Goal: Transaction & Acquisition: Purchase product/service

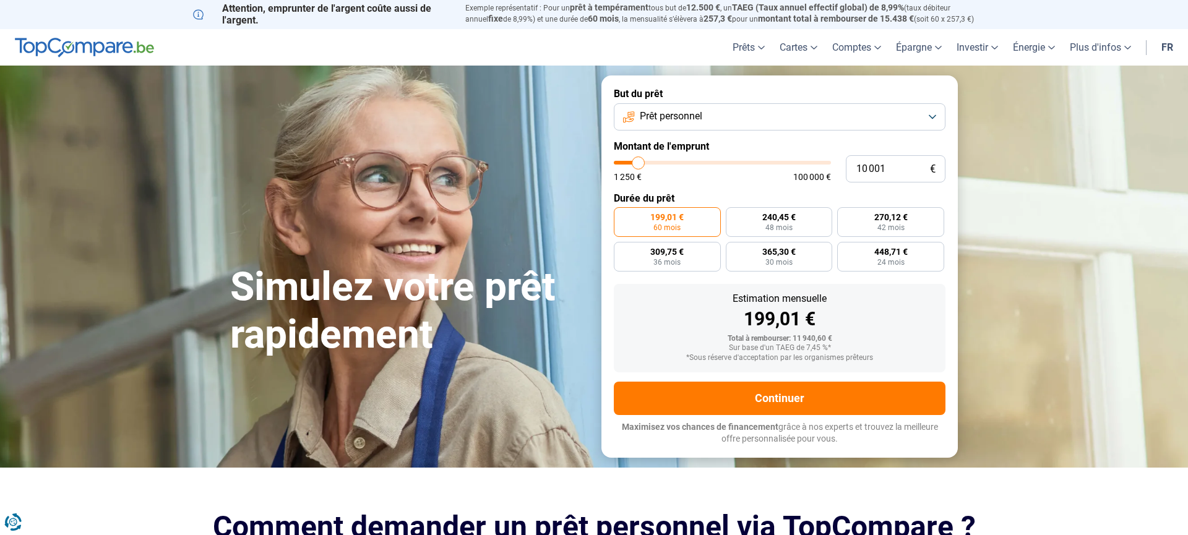
type input "10 500"
type input "10500"
type input "10 000"
type input "10000"
type input "9 750"
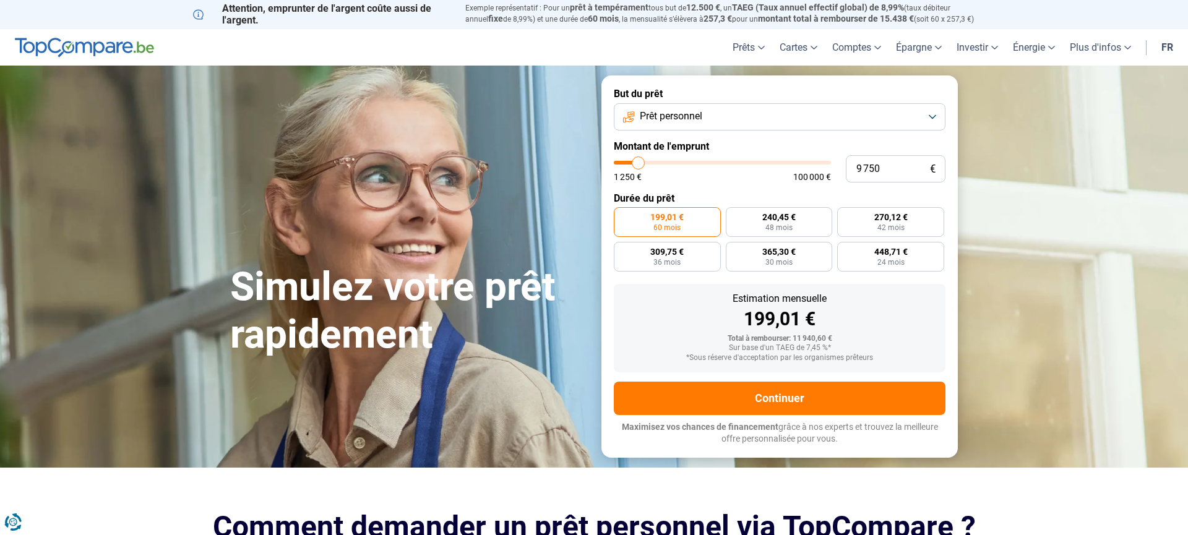
type input "9750"
type input "9 250"
type input "9250"
type input "9 000"
type input "9000"
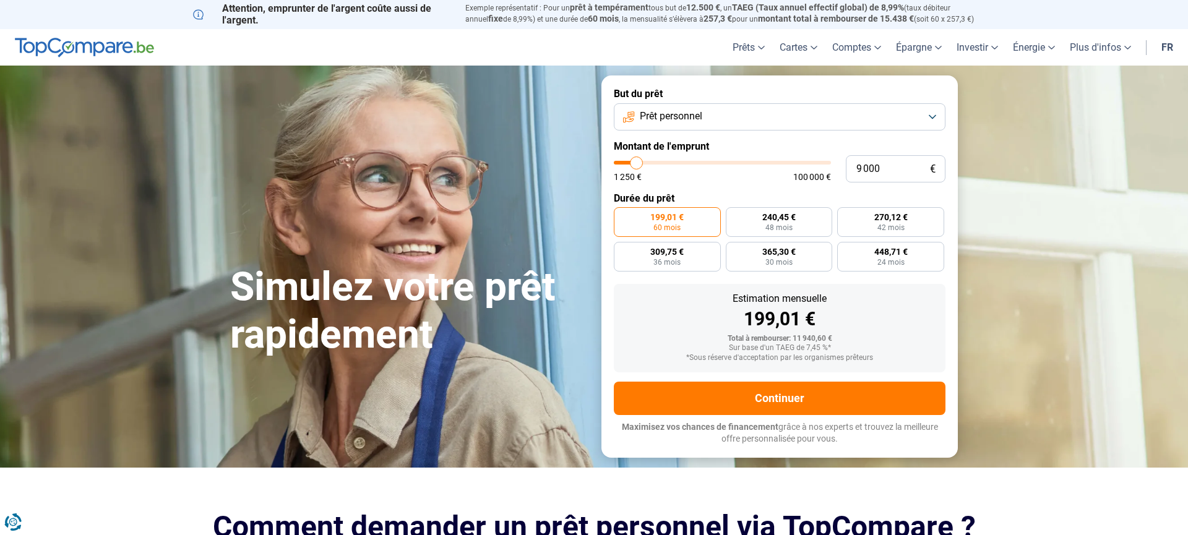
type input "8 750"
type input "8750"
type input "8 500"
type input "8500"
type input "8 000"
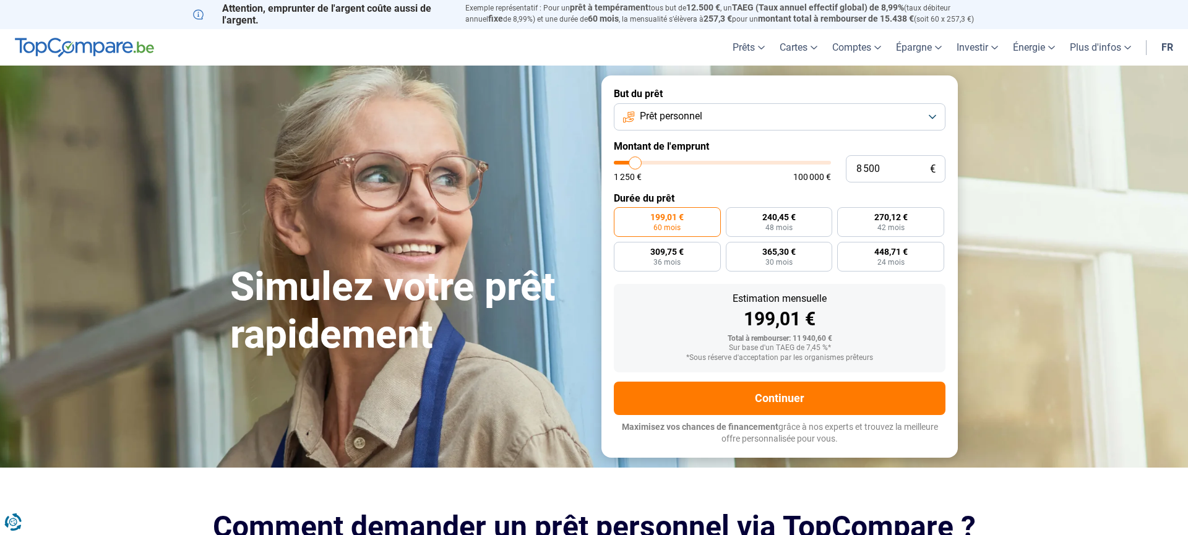
type input "8000"
type input "7 750"
type input "7750"
type input "7 500"
type input "7500"
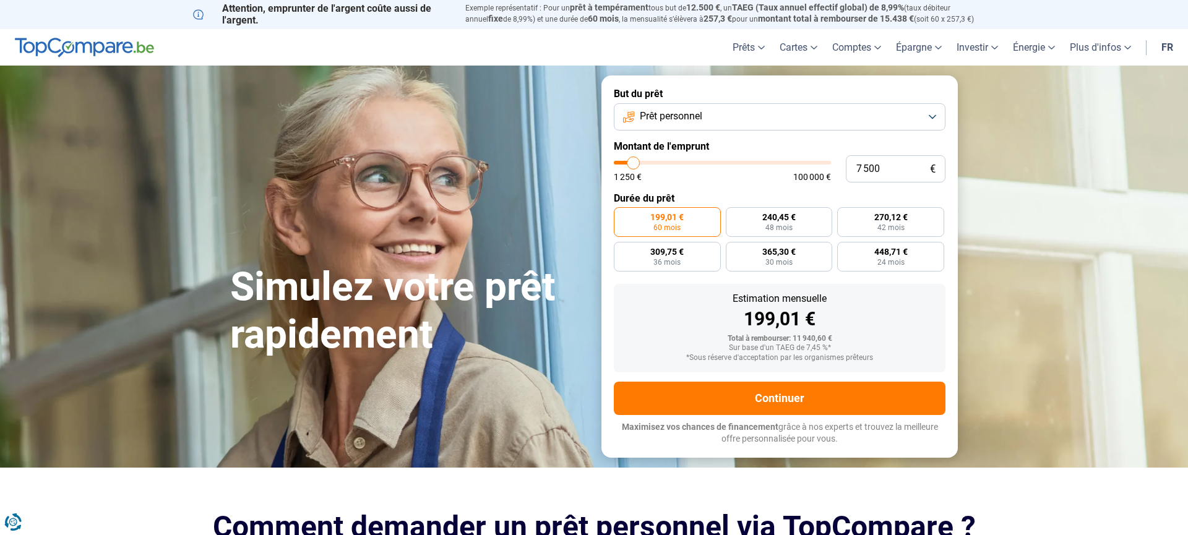
type input "7 250"
type input "7250"
type input "7 000"
type input "7000"
type input "6 750"
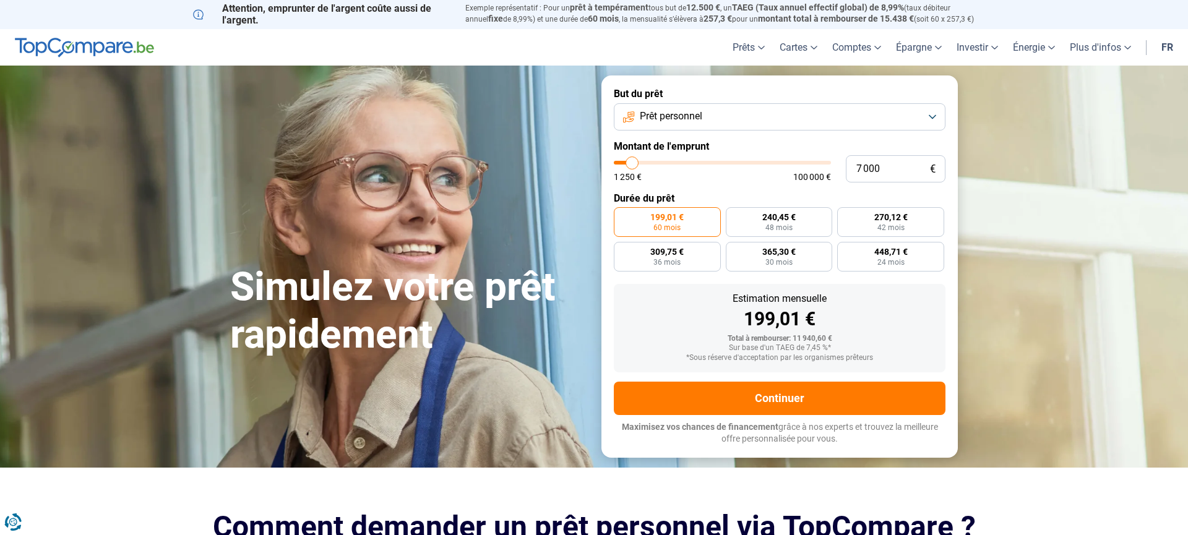
type input "6750"
type input "6 250"
type input "6250"
type input "6 000"
type input "6000"
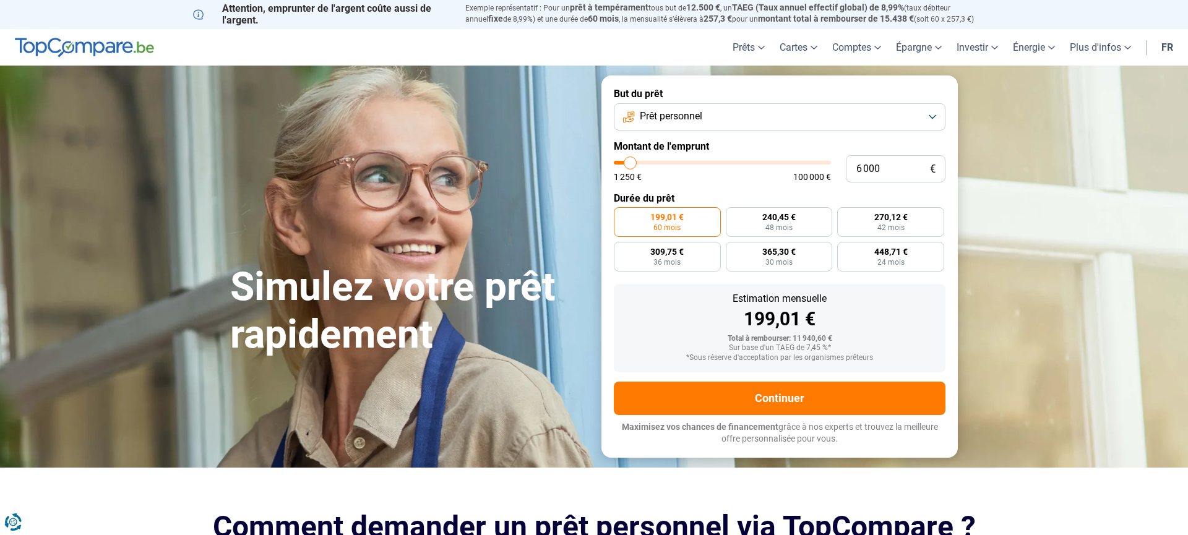
type input "5 750"
type input "5750"
type input "5 500"
type input "5500"
type input "5 250"
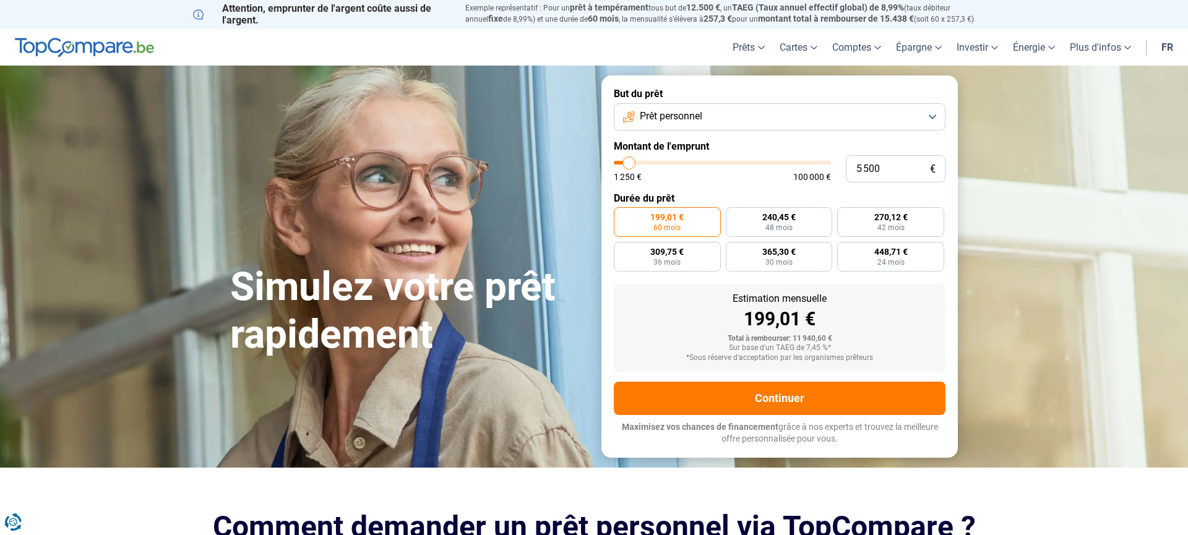
type input "5250"
type input "4 500"
type input "4500"
type input "4 000"
type input "4000"
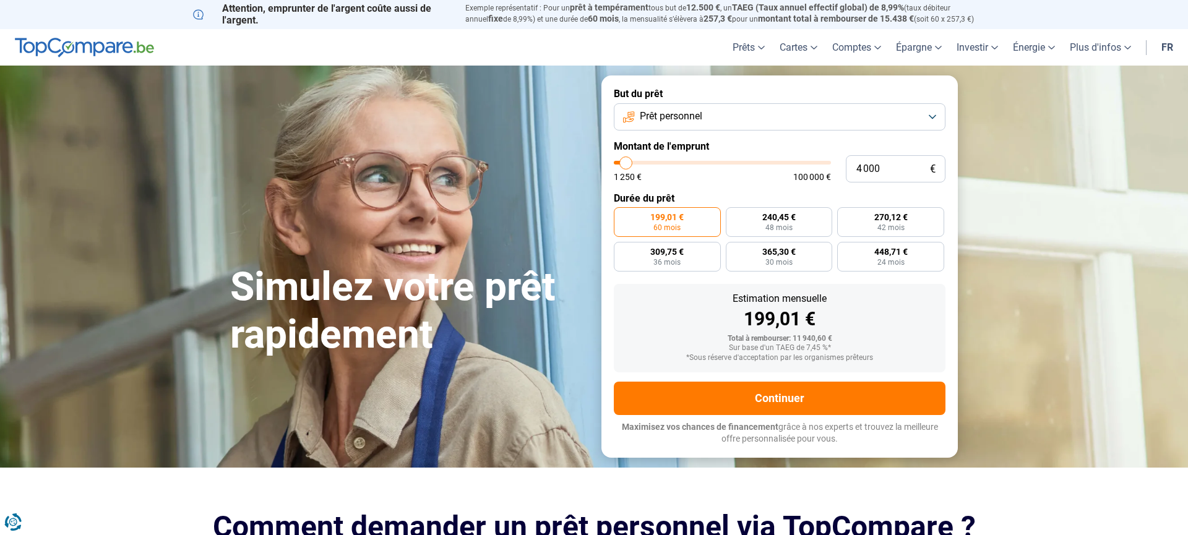
type input "3 750"
type input "3750"
type input "3 250"
type input "3250"
type input "3 000"
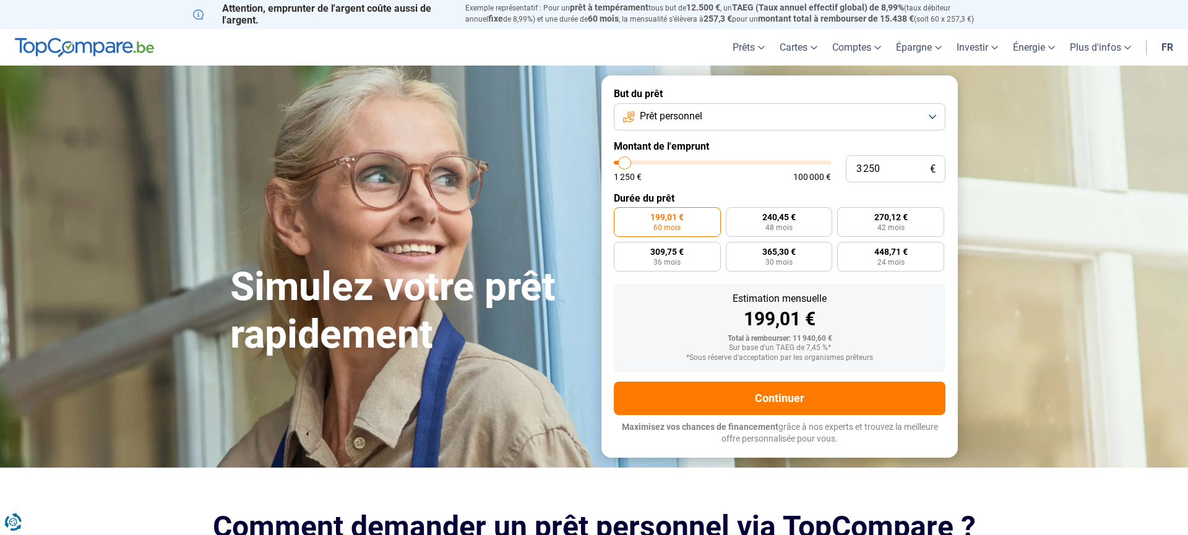
type input "3000"
type input "2 750"
type input "2750"
type input "2 500"
type input "2500"
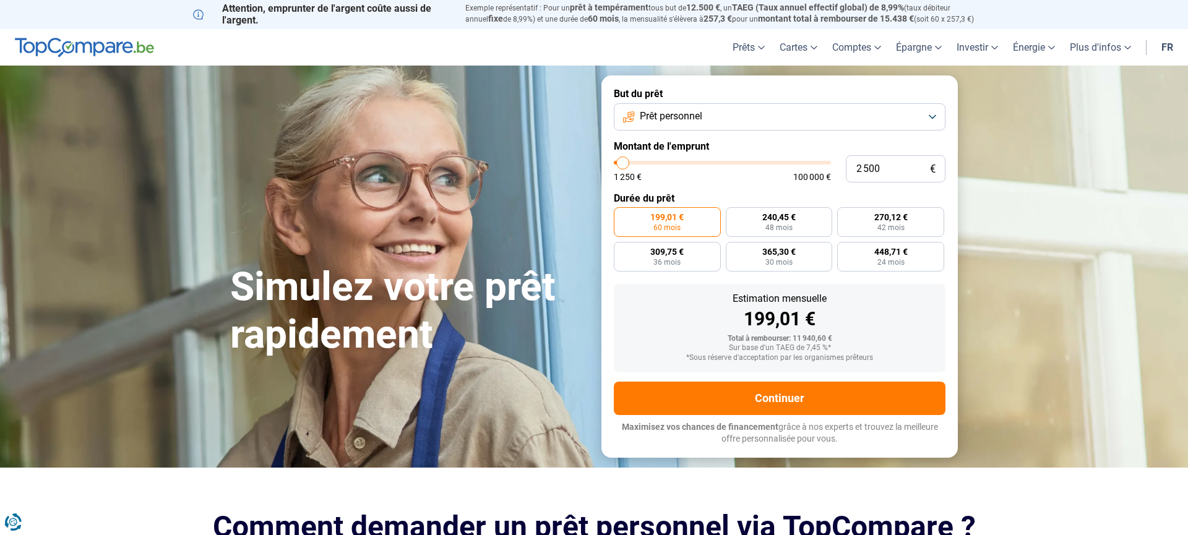
type input "2 000"
type input "2000"
type input "1 250"
type input "1250"
type input "2 500"
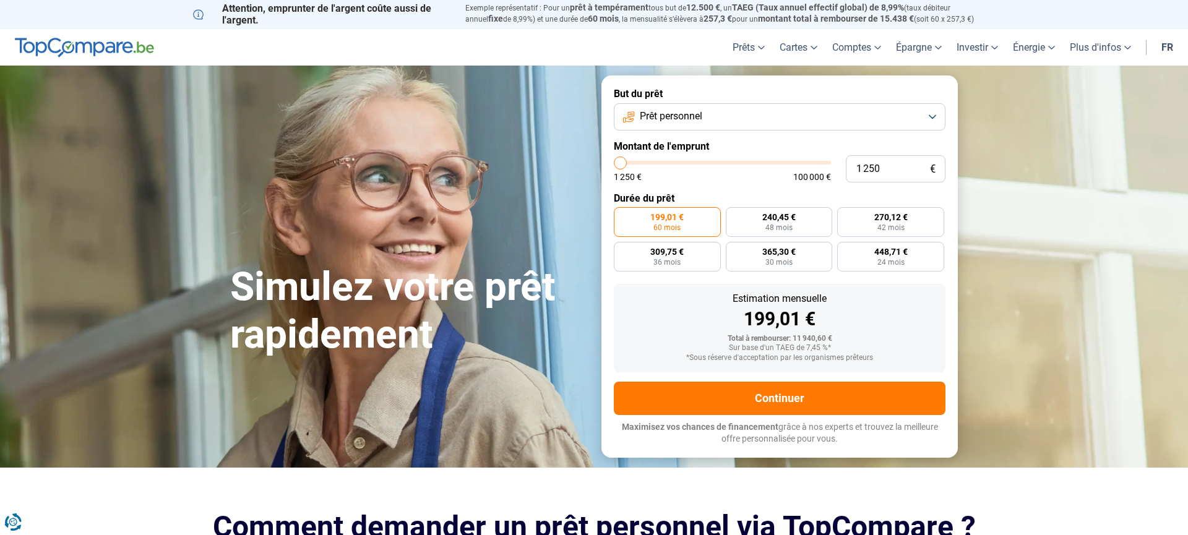
type input "2500"
type input "4 250"
type input "4250"
type input "6 000"
type input "6000"
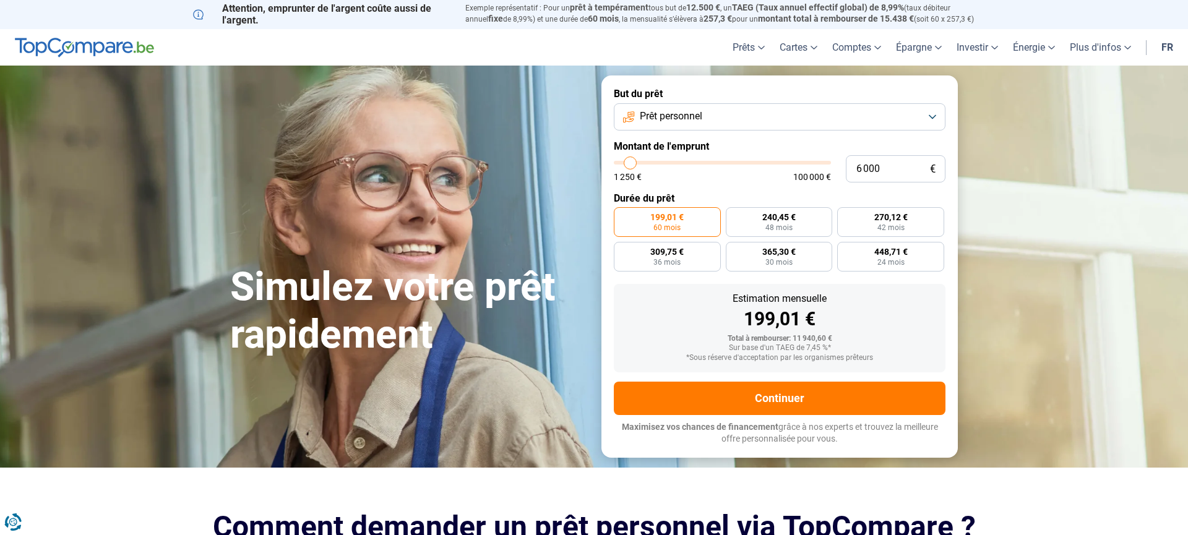
type input "6 500"
type input "6500"
type input "6 750"
type input "6750"
type input "5 750"
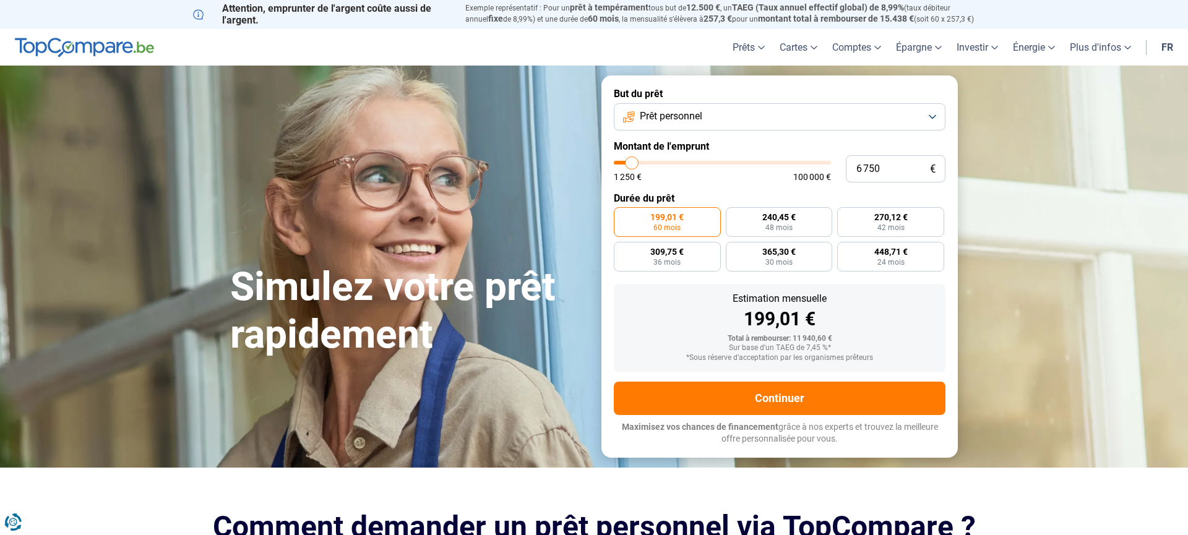
type input "5750"
type input "5 500"
drag, startPoint x: 640, startPoint y: 165, endPoint x: 629, endPoint y: 164, distance: 10.5
type input "5500"
click at [629, 164] on input "range" at bounding box center [722, 163] width 217 height 4
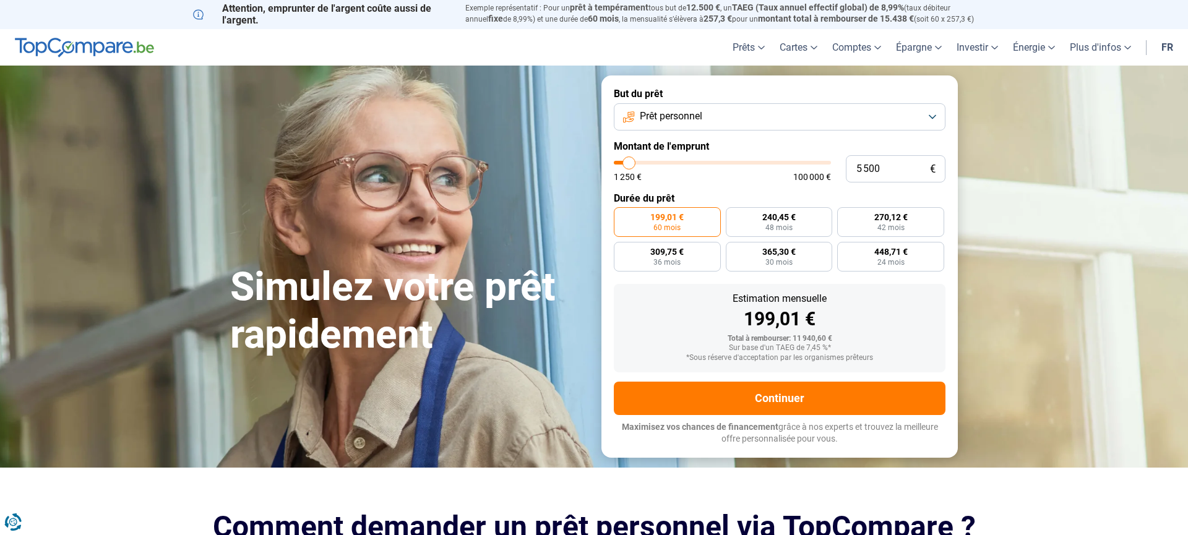
radio input "true"
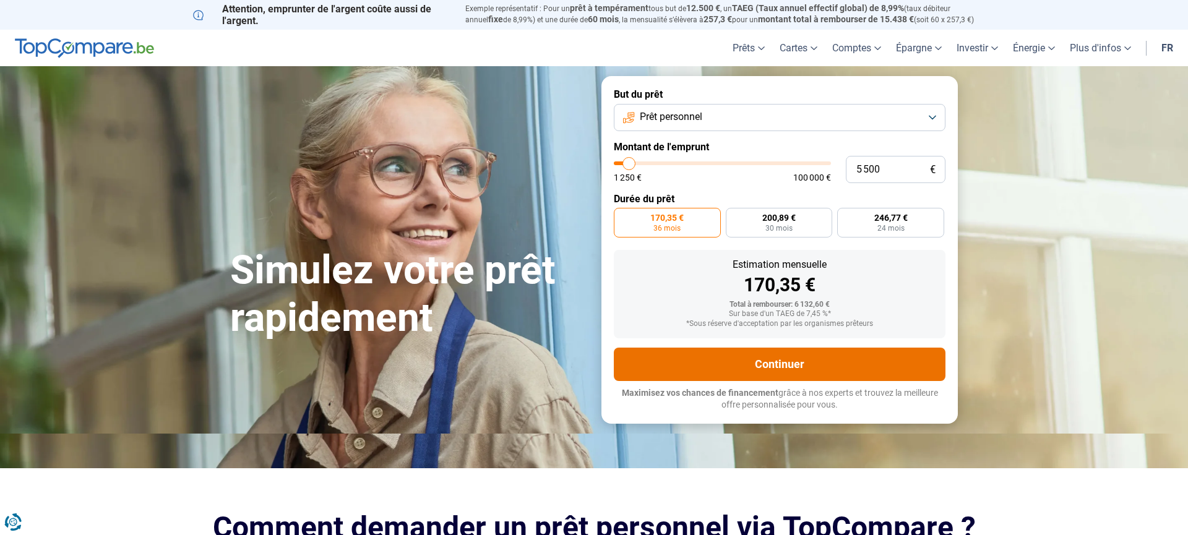
click at [770, 361] on button "Continuer" at bounding box center [780, 364] width 332 height 33
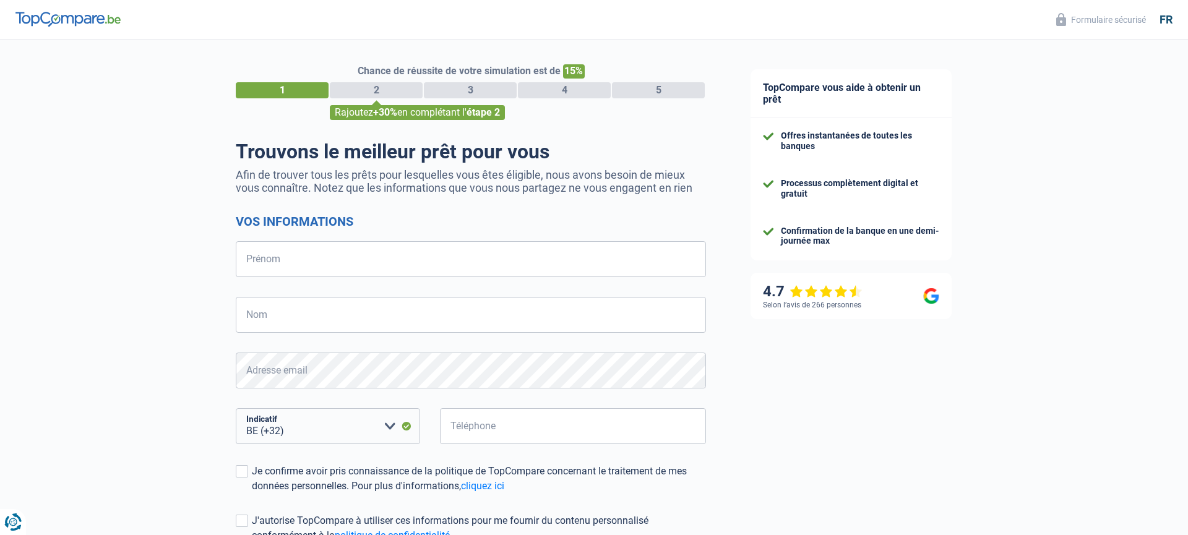
select select "32"
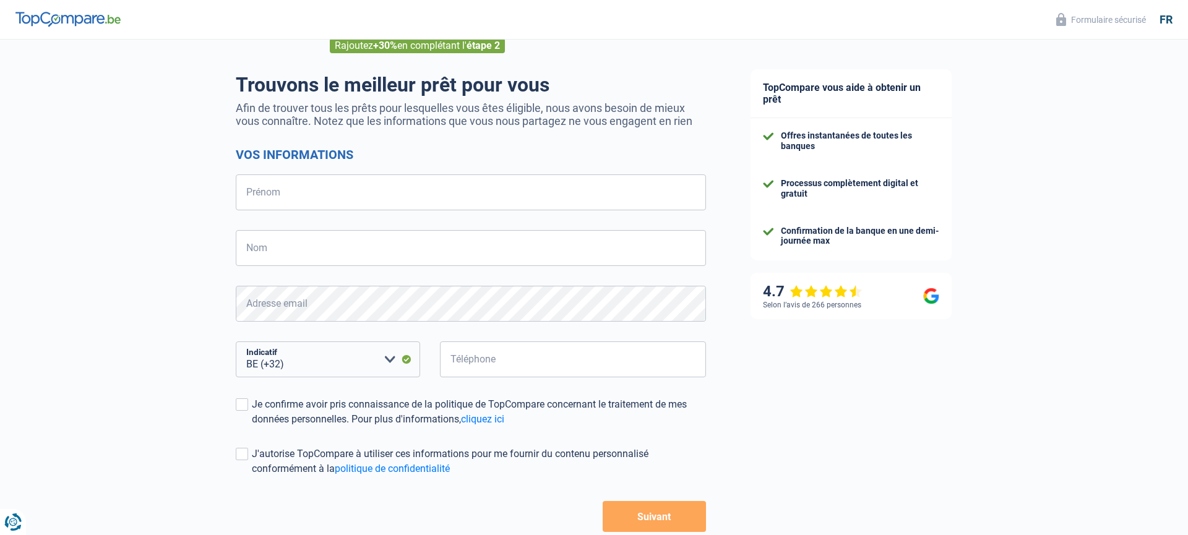
scroll to position [132, 0]
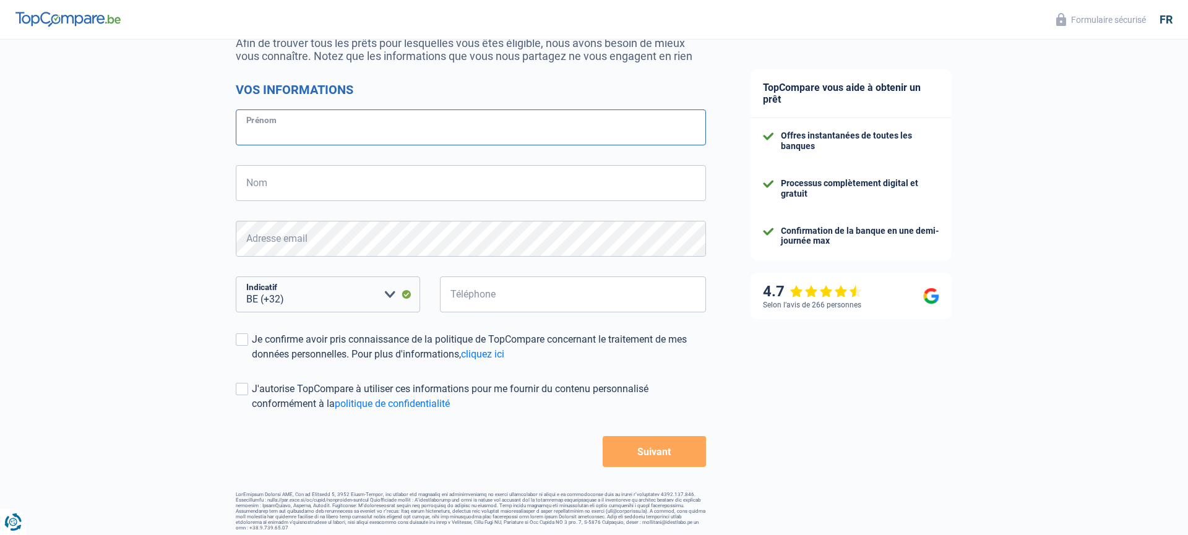
click at [314, 123] on input "Prénom" at bounding box center [471, 127] width 470 height 36
type input "guillaume"
type input "serkeyn"
type input "471907910"
click at [244, 339] on span at bounding box center [242, 339] width 12 height 12
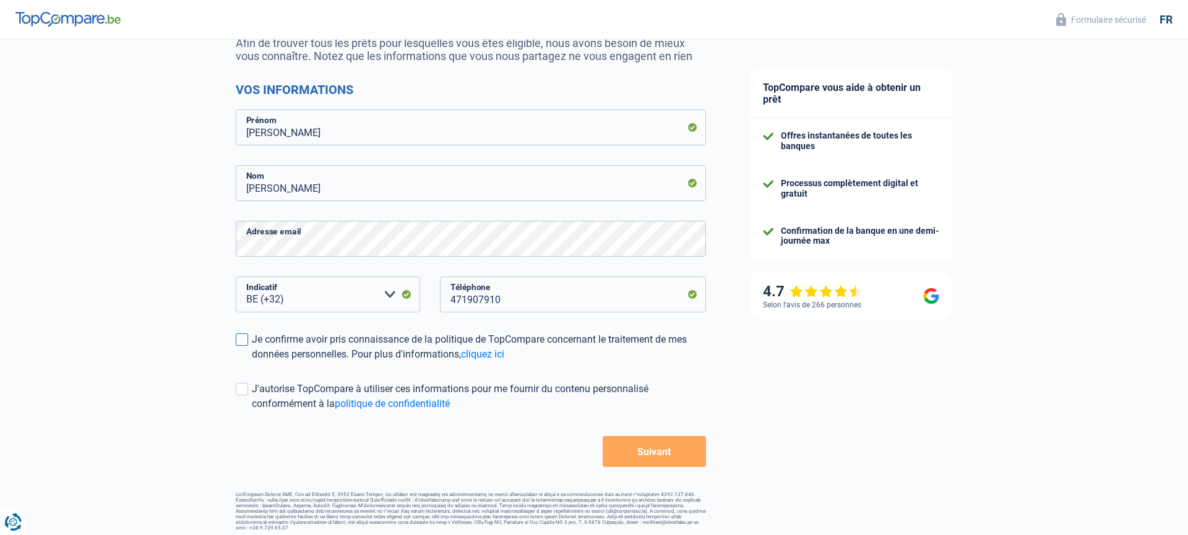
click at [252, 362] on input "Je confirme avoir pris connaissance de la politique de TopCompare concernant le…" at bounding box center [252, 362] width 0 height 0
click at [244, 385] on span at bounding box center [242, 389] width 12 height 12
click at [252, 411] on input "J'autorise TopCompare à utiliser ces informations pour me fournir du contenu pe…" at bounding box center [252, 411] width 0 height 0
click at [653, 451] on button "Suivant" at bounding box center [653, 451] width 103 height 31
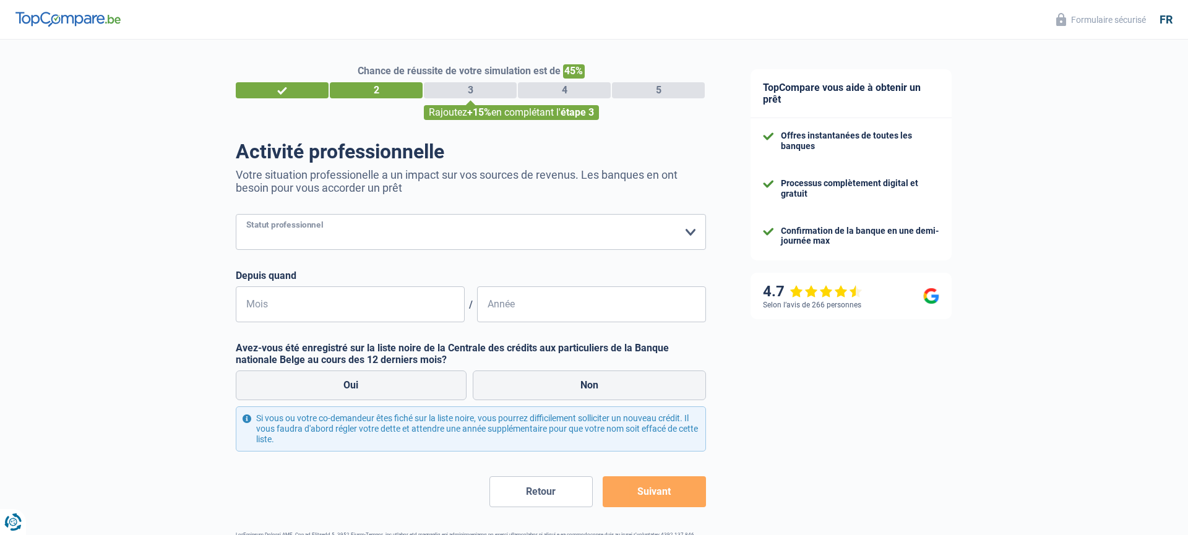
click at [312, 223] on select "Ouvrier Employé privé Employé public Invalide Indépendant Pensionné Chômeur Mut…" at bounding box center [471, 232] width 470 height 36
select select "retired"
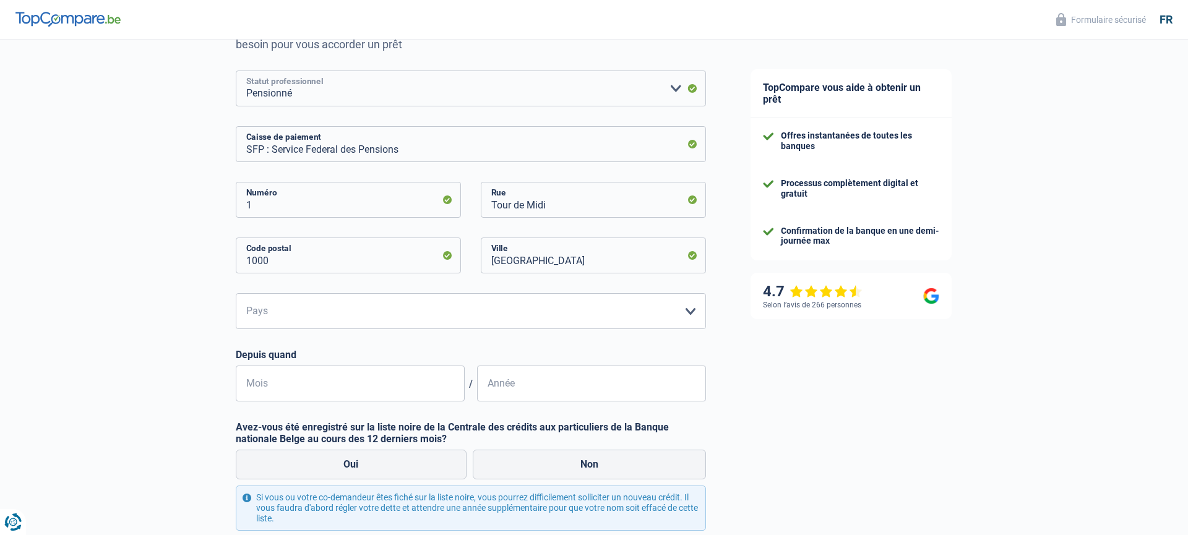
scroll to position [151, 0]
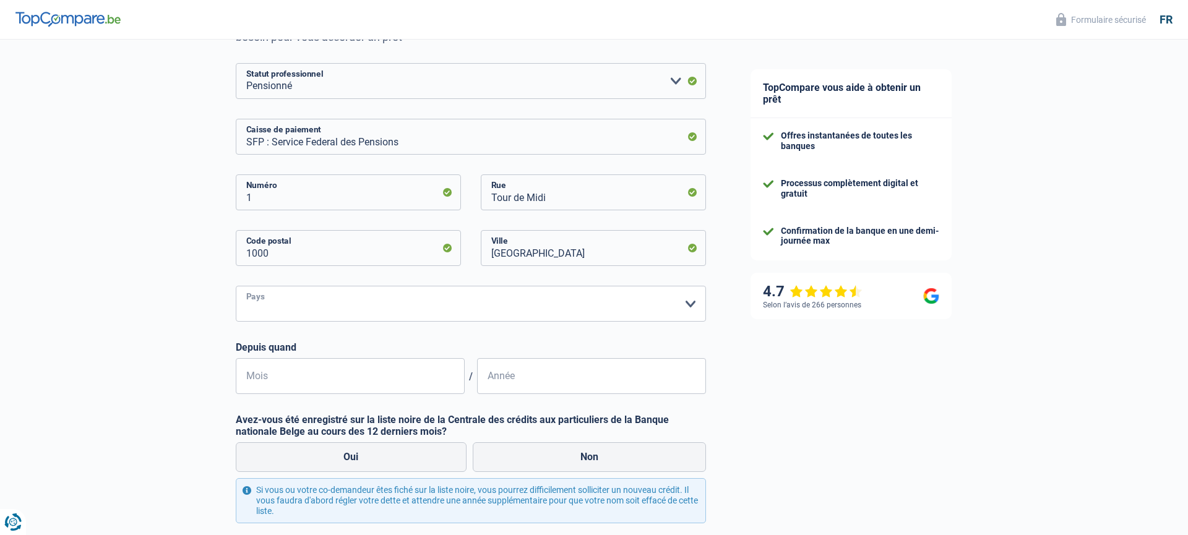
click at [298, 301] on select "Belgique Luxembourg Veuillez sélectionner une option" at bounding box center [471, 304] width 470 height 36
select select "BE"
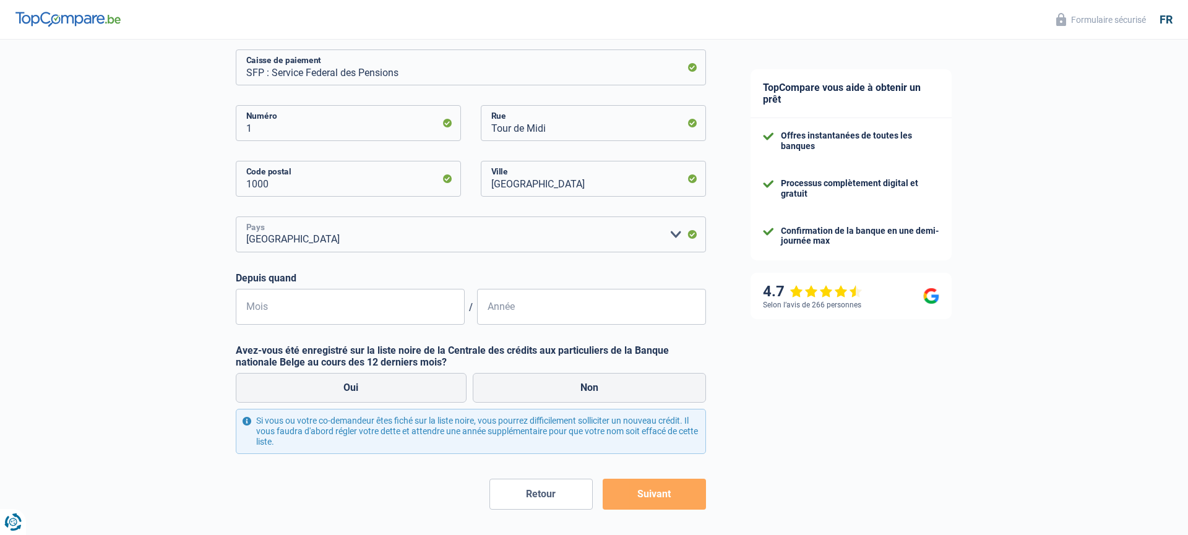
scroll to position [221, 0]
click at [348, 306] on input "Mois" at bounding box center [350, 306] width 229 height 36
type input "06"
click at [515, 307] on input "Année" at bounding box center [591, 306] width 229 height 36
type input "2022"
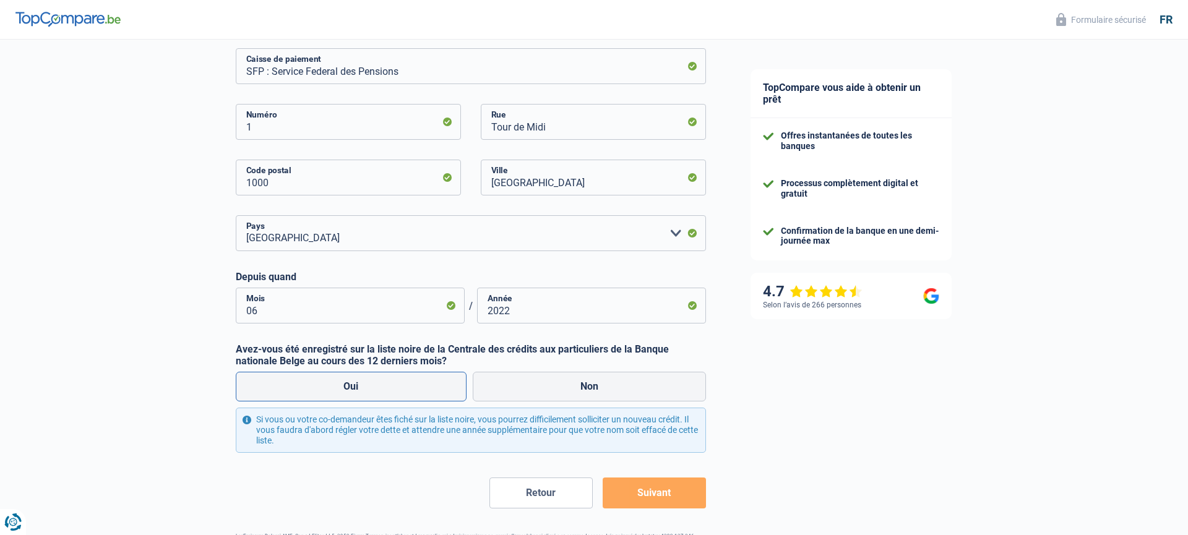
click at [388, 384] on label "Oui" at bounding box center [351, 387] width 231 height 30
click at [388, 384] on input "Oui" at bounding box center [351, 387] width 231 height 30
radio input "true"
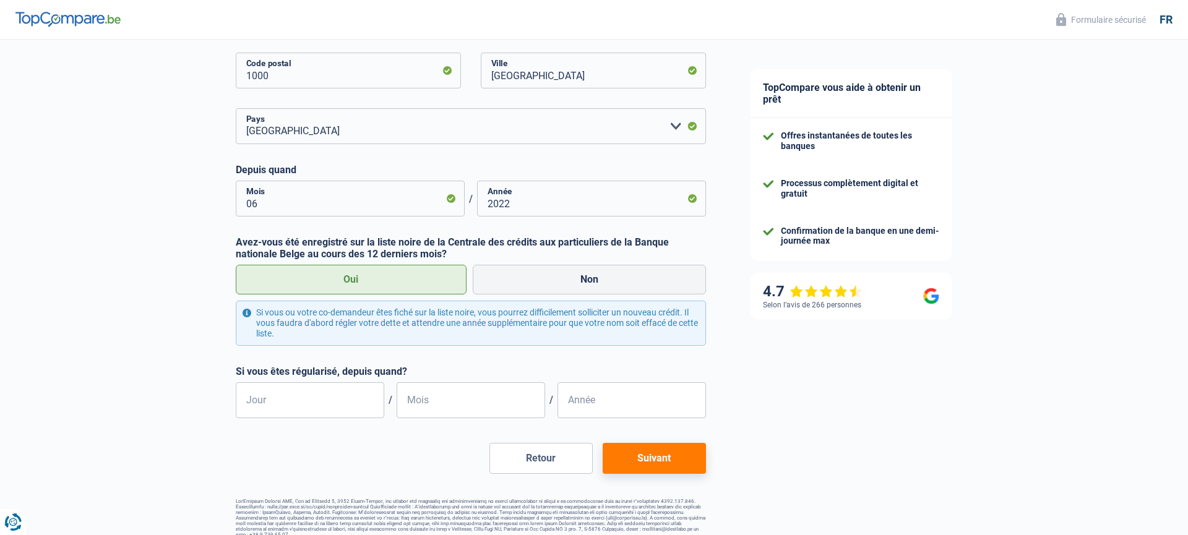
scroll to position [335, 0]
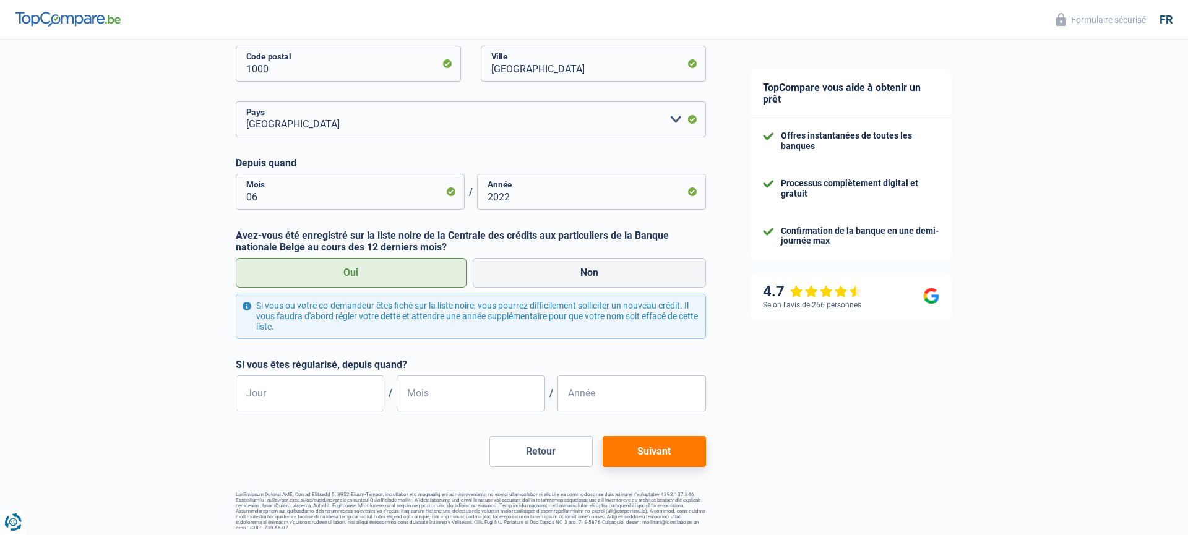
click at [646, 453] on button "Suivant" at bounding box center [653, 451] width 103 height 31
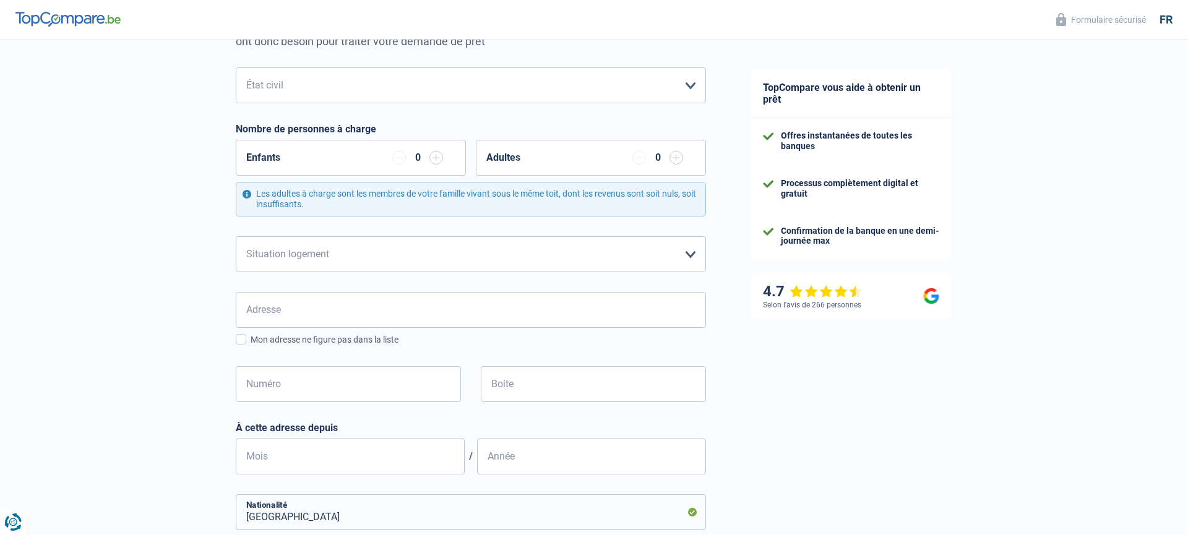
scroll to position [147, 0]
click at [307, 252] on select "Locataire Propriétaire avec prêt hypothécaire Propriétaire sans prêt hypothécai…" at bounding box center [471, 254] width 470 height 36
select select "rents"
click at [309, 312] on input "Adresse" at bounding box center [471, 309] width 470 height 36
type input "rue des fabriques 17/202, 17, 17, 17"
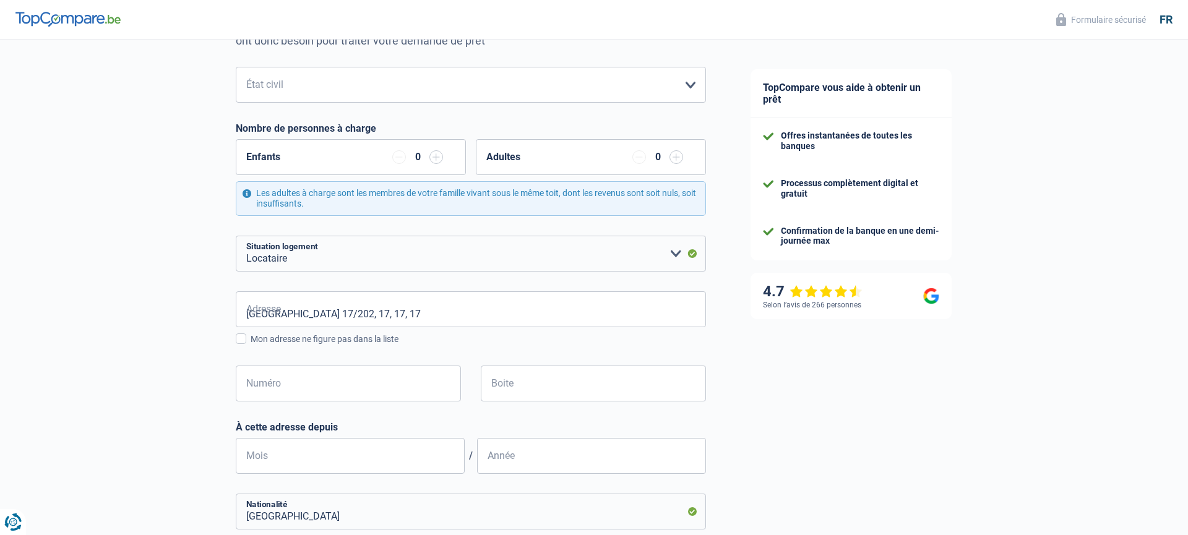
type input "Belgique"
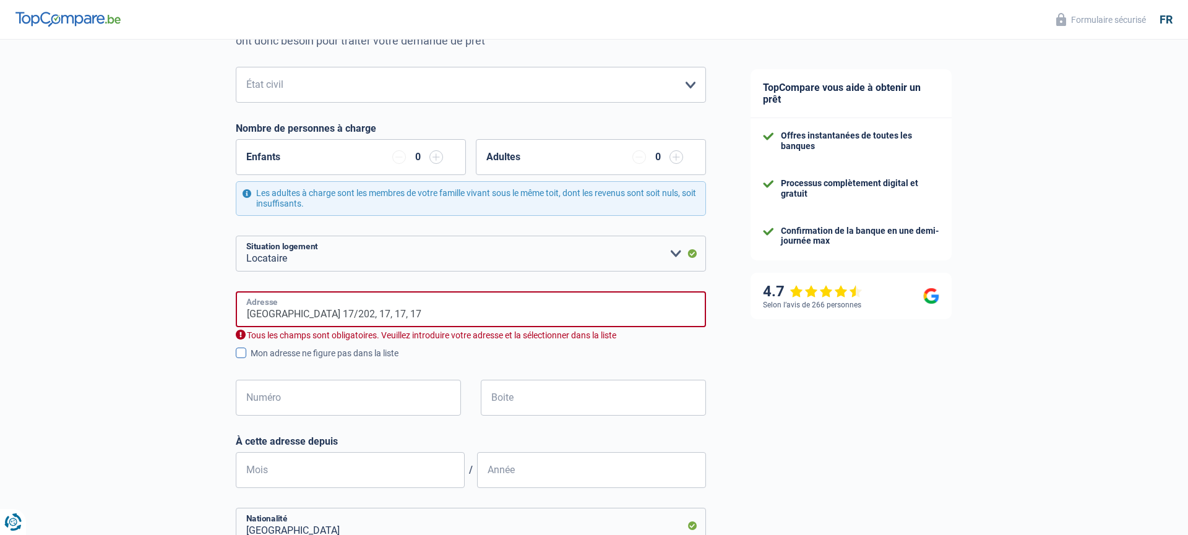
type input "Belgique"
click at [411, 312] on input "rue des fabriques 17/202, 17, 17, 17" at bounding box center [471, 309] width 470 height 36
click at [118, 312] on div "Chance de réussite de votre simulation est de 60% 1 2 3 4 5 Rajoutez +20% en co…" at bounding box center [364, 368] width 728 height 962
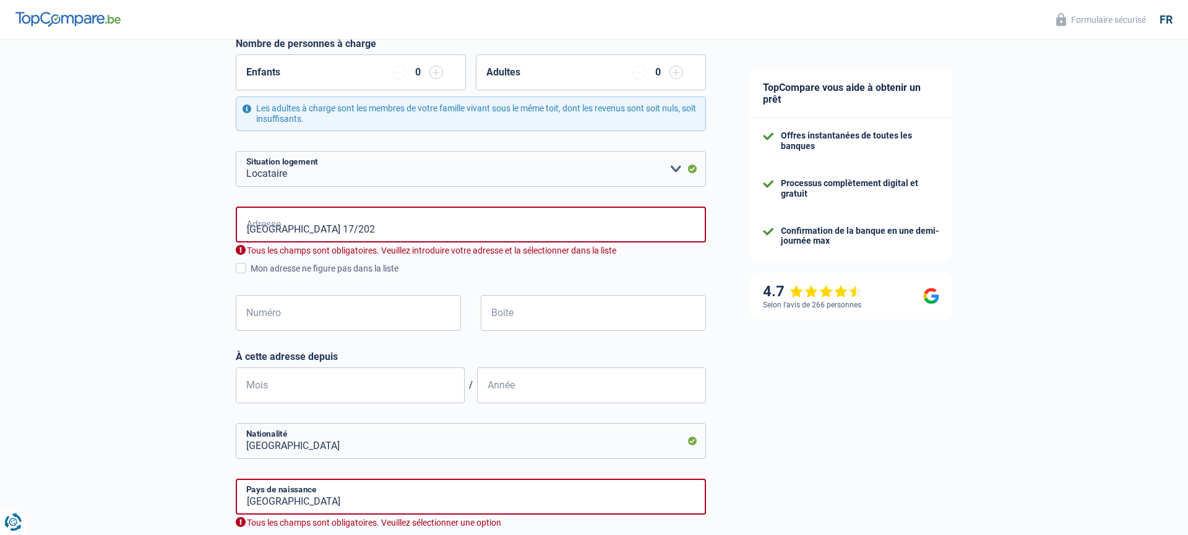
scroll to position [234, 0]
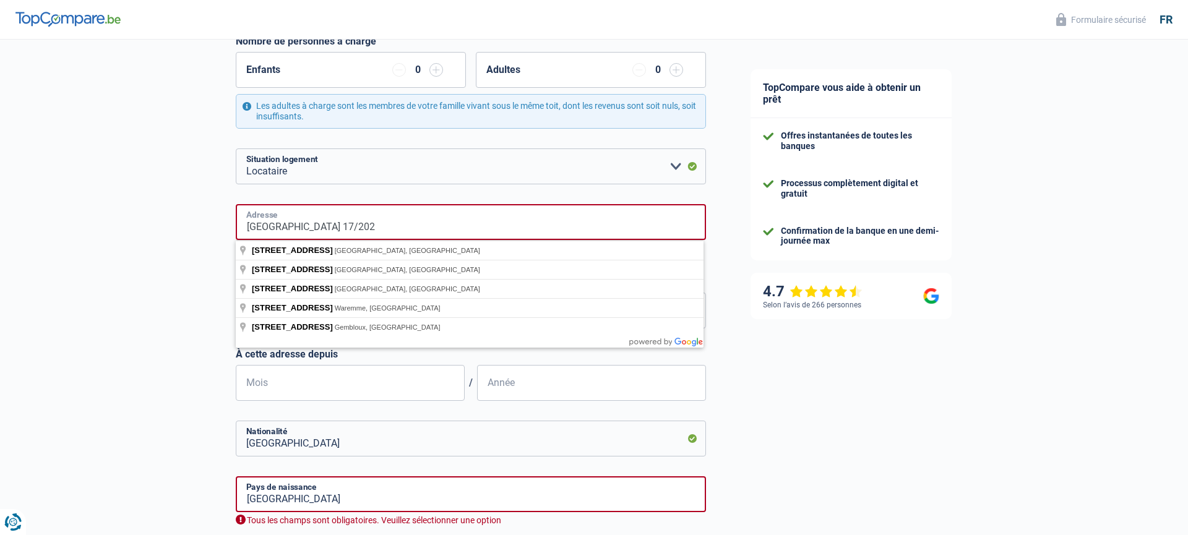
click at [363, 226] on input "rue des fabriques 17/202" at bounding box center [471, 222] width 470 height 36
type input "rue des fabriques"
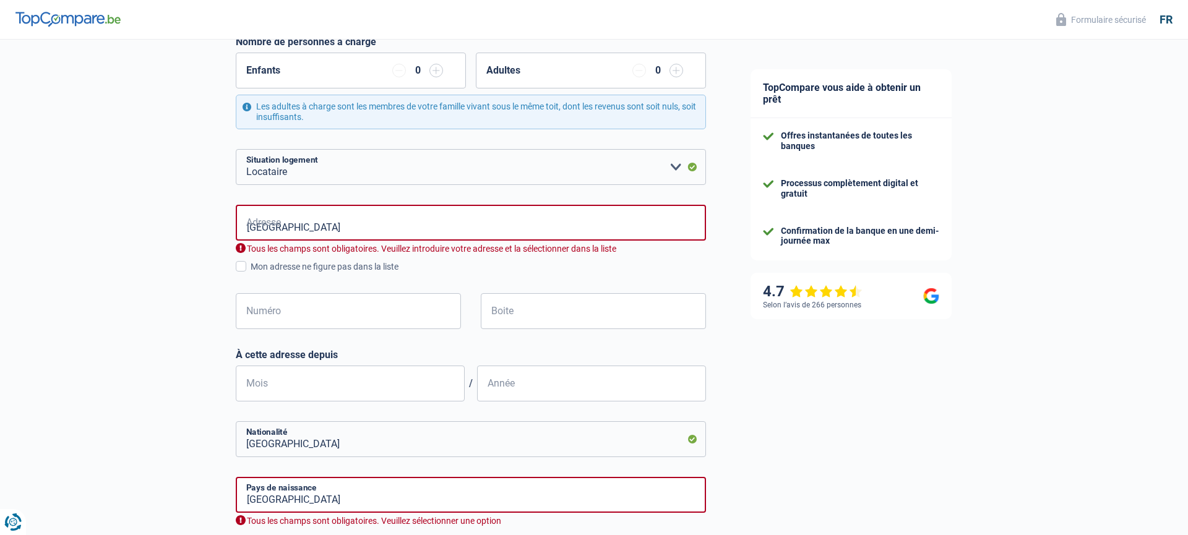
click at [138, 288] on div "Chance de réussite de votre simulation est de 60% 1 2 3 4 5 Rajoutez +20% en co…" at bounding box center [364, 282] width 728 height 962
click at [263, 306] on input "Numéro" at bounding box center [348, 311] width 225 height 36
type input "17"
type input "WAREMME"
click at [508, 309] on input "Boite" at bounding box center [593, 311] width 225 height 36
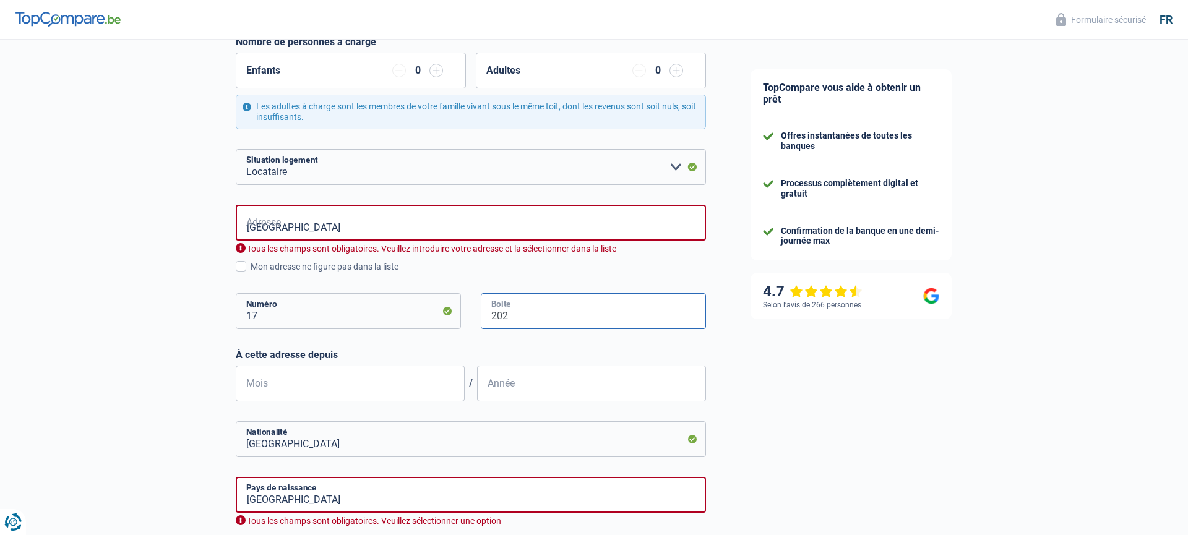
type input "202"
click at [291, 379] on input "Mois" at bounding box center [350, 384] width 229 height 36
click at [86, 262] on div "Chance de réussite de votre simulation est de 60% 1 2 3 4 5 Rajoutez +20% en co…" at bounding box center [364, 282] width 728 height 962
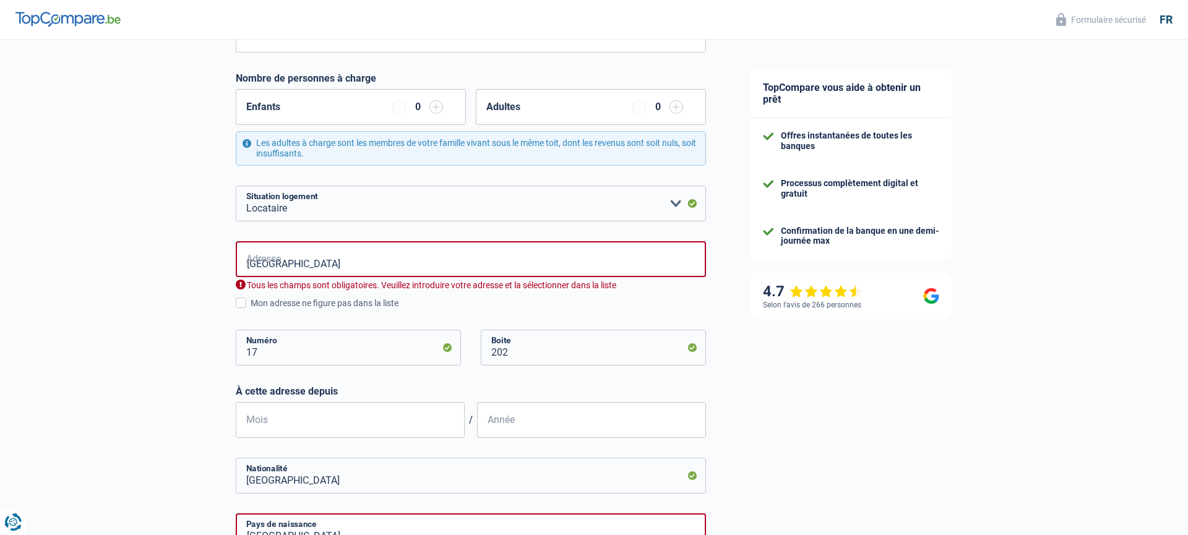
scroll to position [202, 0]
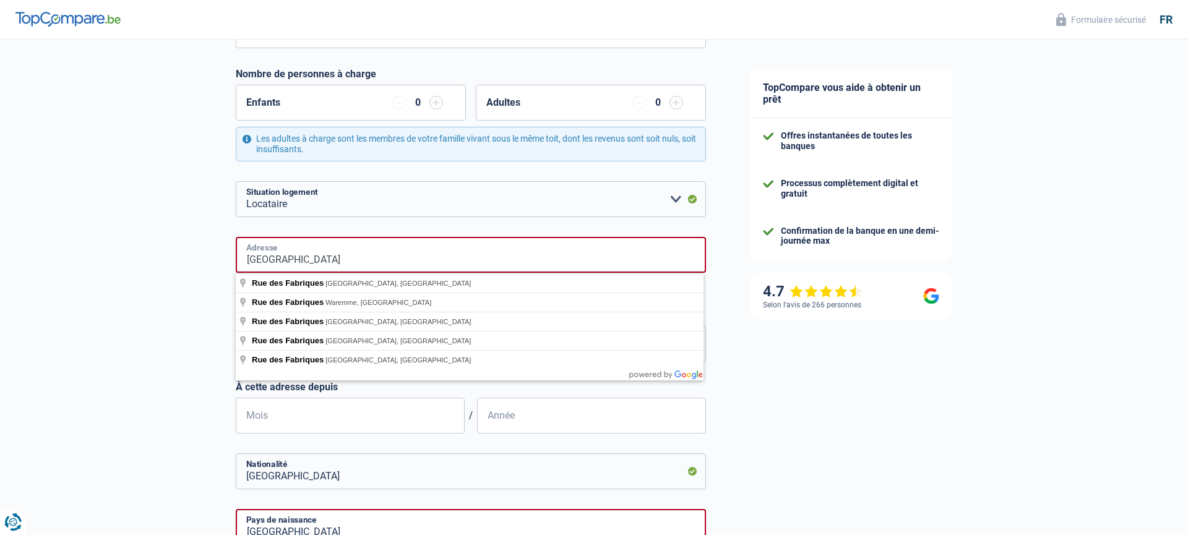
click at [348, 251] on input "rue des fabriques" at bounding box center [471, 255] width 470 height 36
click at [344, 255] on input "rue des fabriques" at bounding box center [471, 255] width 470 height 36
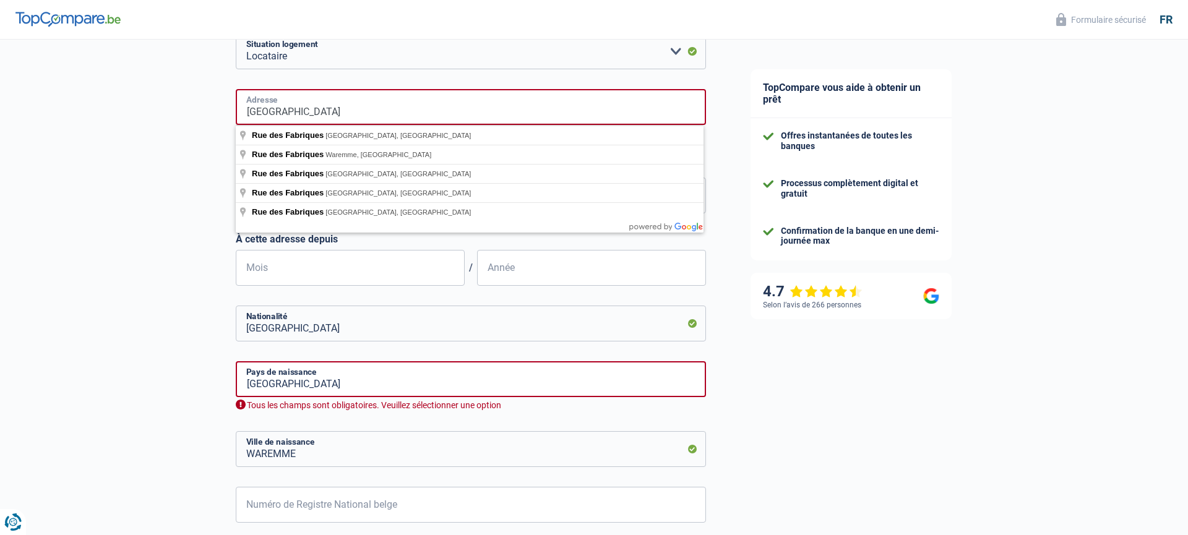
scroll to position [410, 0]
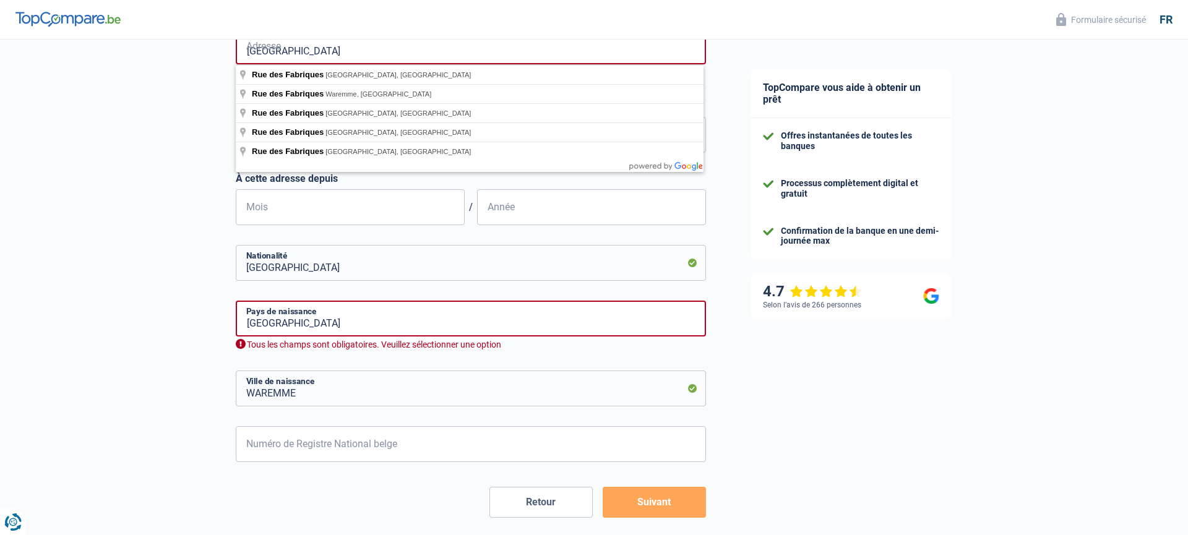
click at [92, 188] on div "Chance de réussite de votre simulation est de 60% 1 2 3 4 5 Rajoutez +20% en co…" at bounding box center [364, 106] width 728 height 962
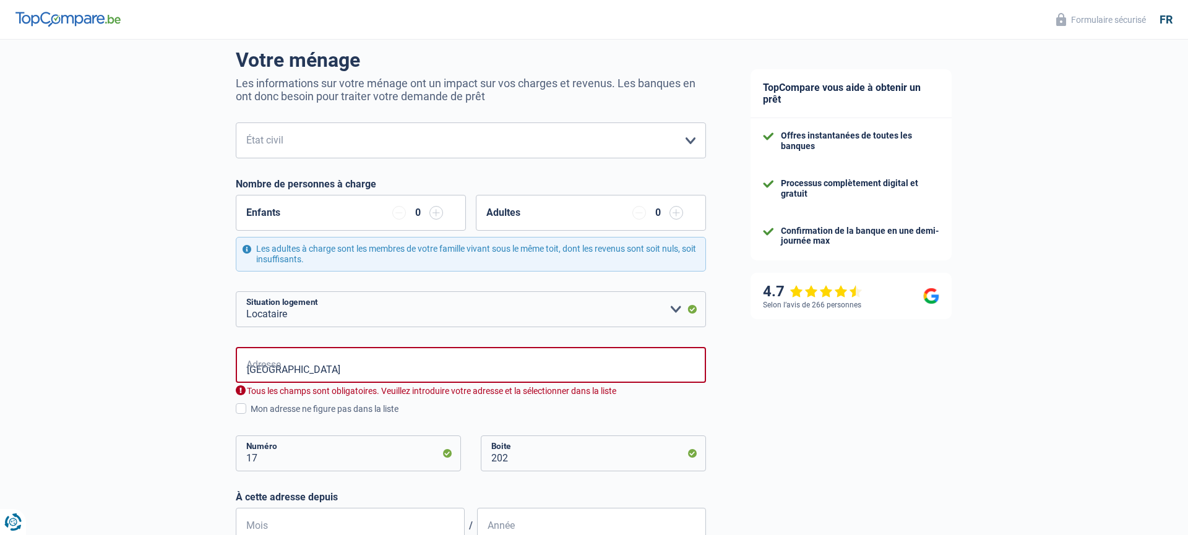
scroll to position [88, 0]
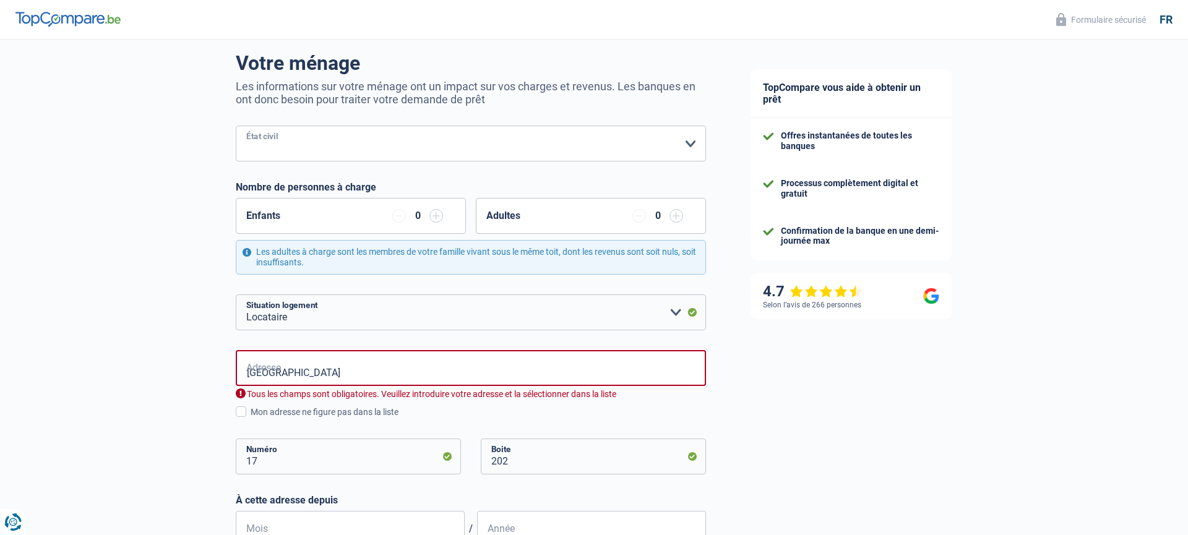
click at [285, 145] on select "Célibataire Marié(e) Cohabitant(e) légal(e) Divorcé(e) Veuf(ve) Séparé (de fait…" at bounding box center [471, 144] width 470 height 36
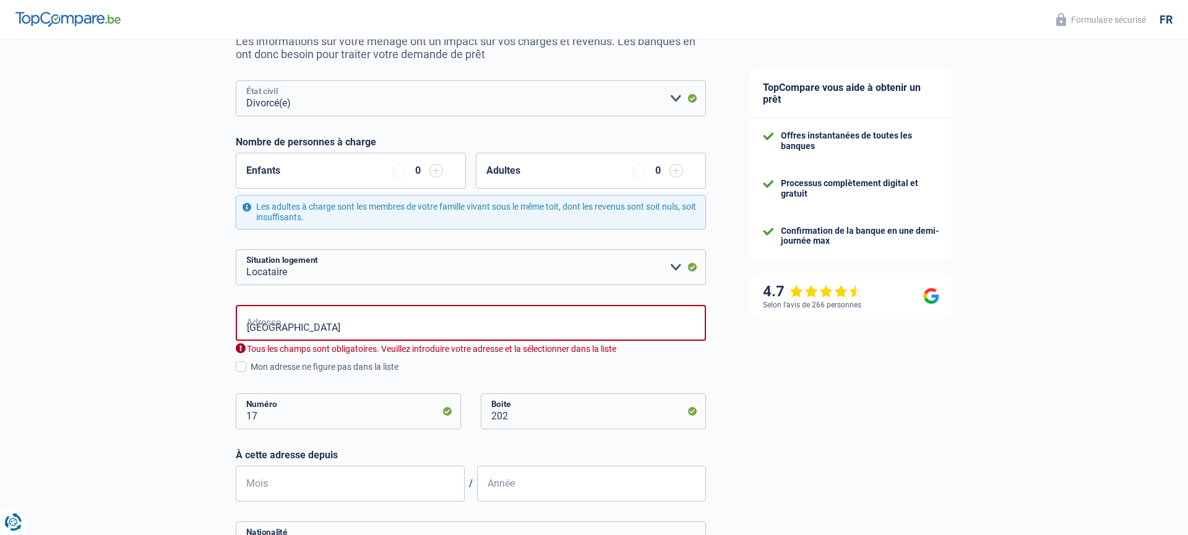
scroll to position [120, 0]
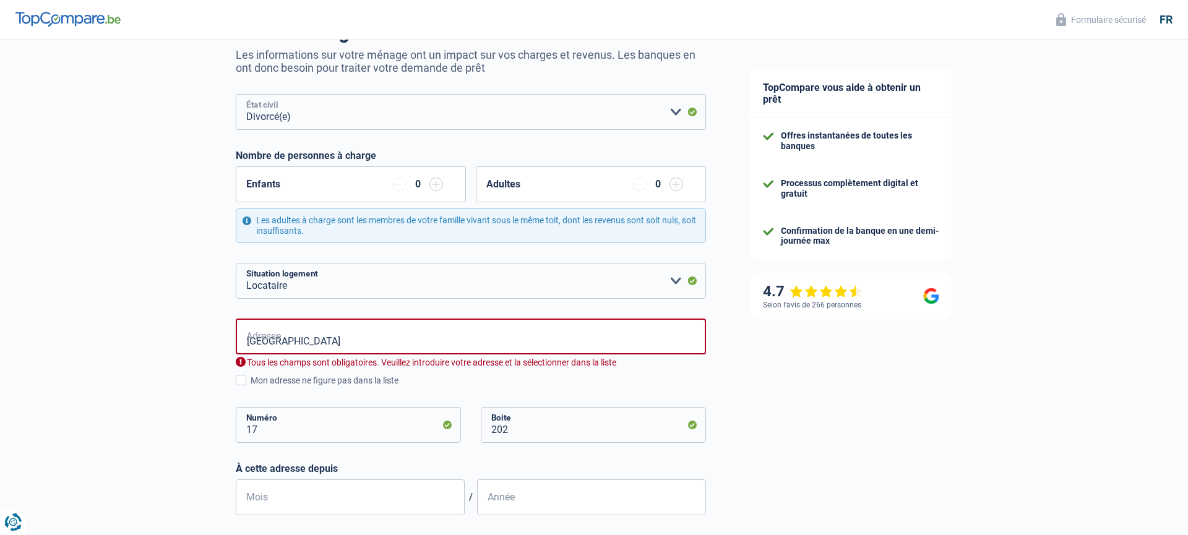
click at [367, 114] on select "Célibataire Marié(e) Cohabitant(e) légal(e) Divorcé(e) Veuf(ve) Séparé (de fait…" at bounding box center [471, 112] width 470 height 36
select select "cohabitation"
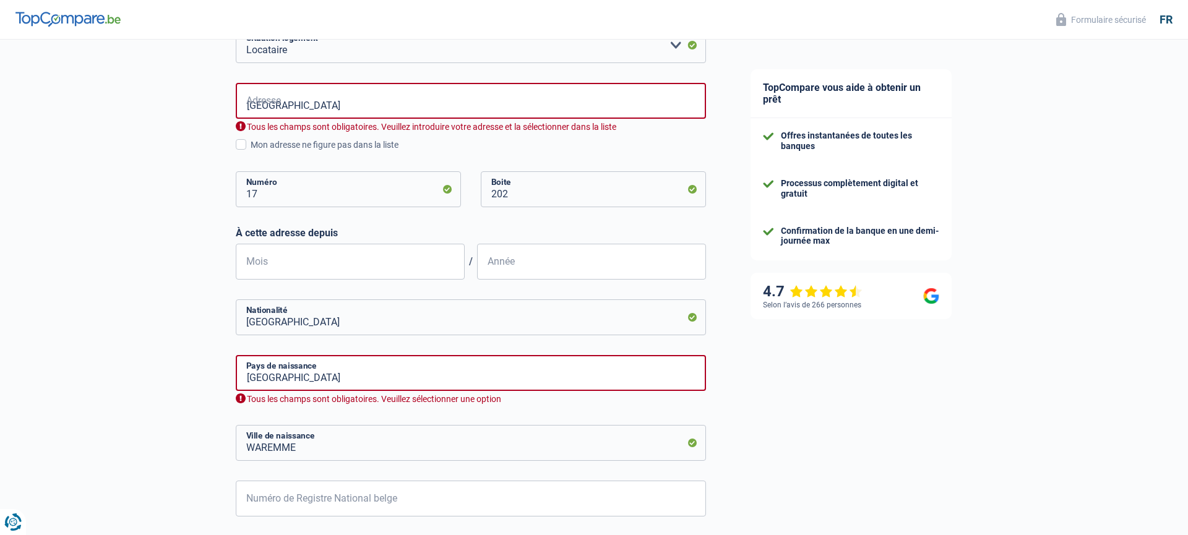
scroll to position [358, 0]
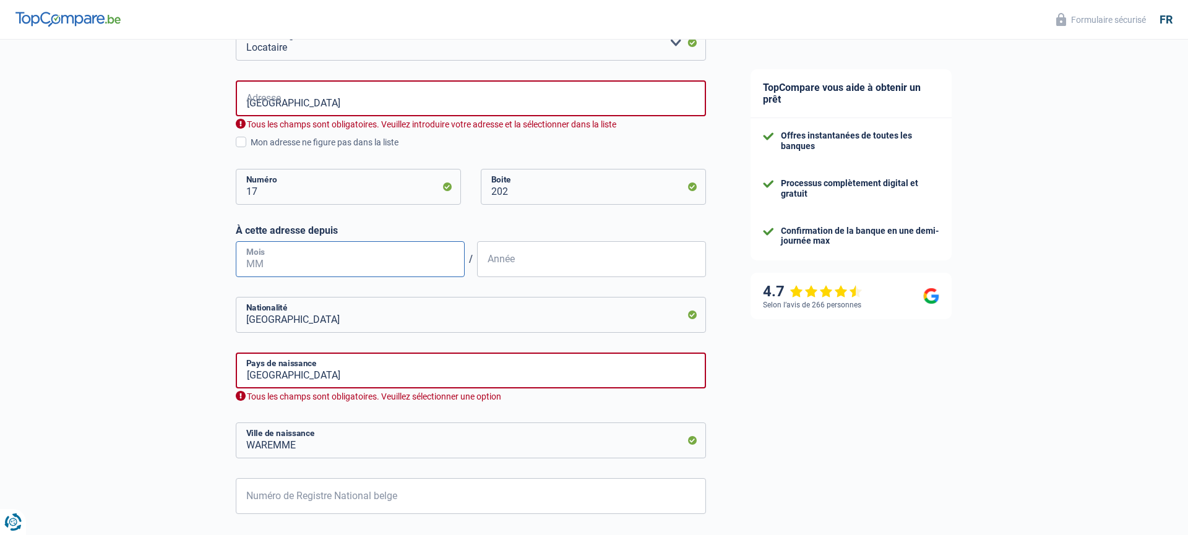
click at [293, 255] on input "Mois" at bounding box center [350, 259] width 229 height 36
type input "2"
type input "10"
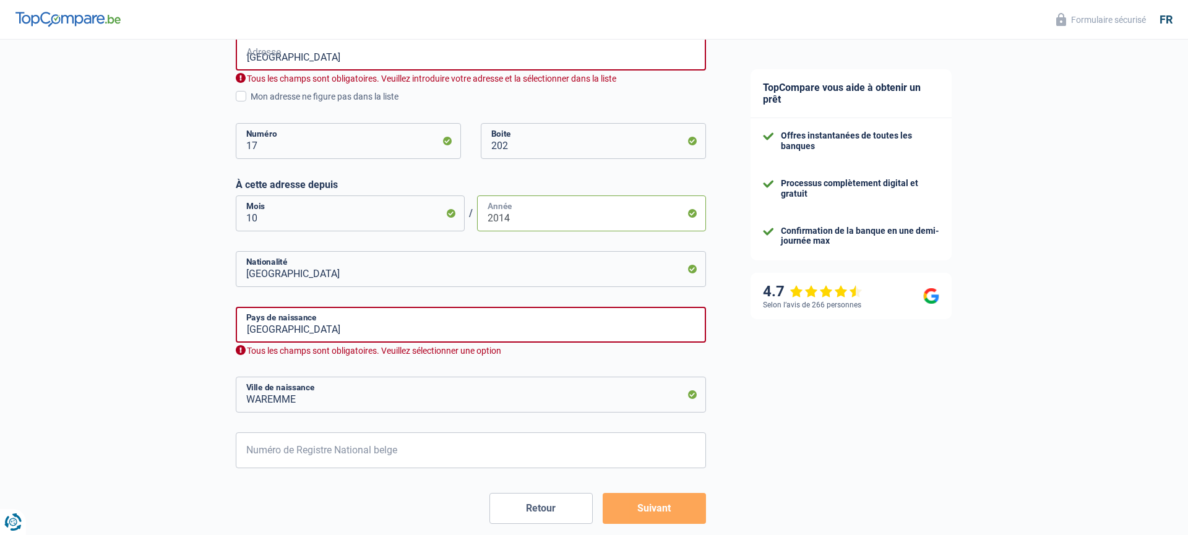
scroll to position [461, 0]
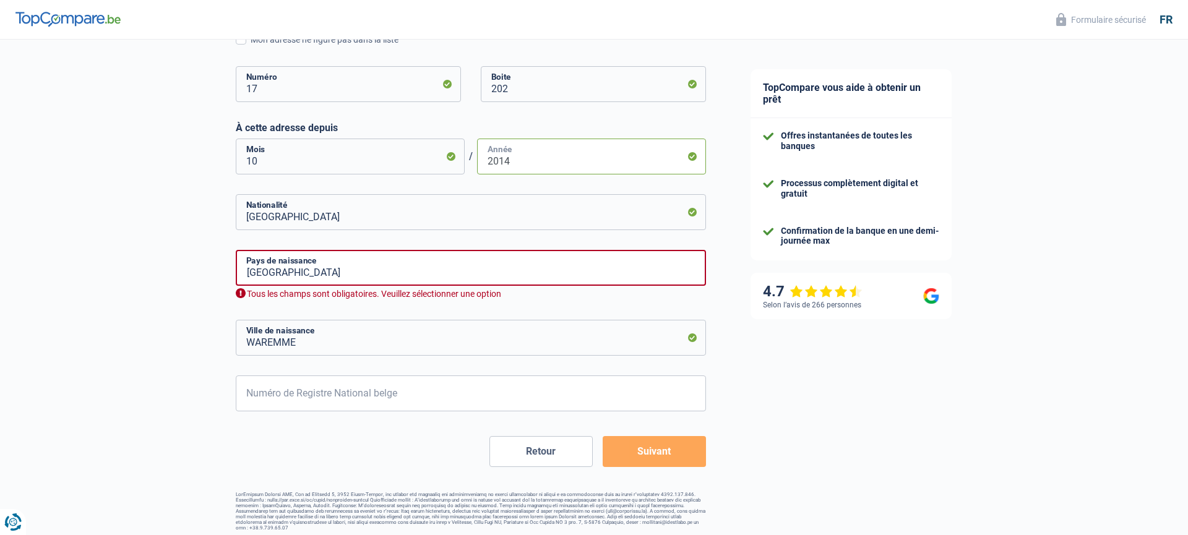
type input "2014"
click at [307, 336] on input "WAREMME" at bounding box center [471, 338] width 470 height 36
type input "W"
type input "uccle"
click at [288, 399] on input "Numéro de Registre National belge" at bounding box center [471, 393] width 470 height 36
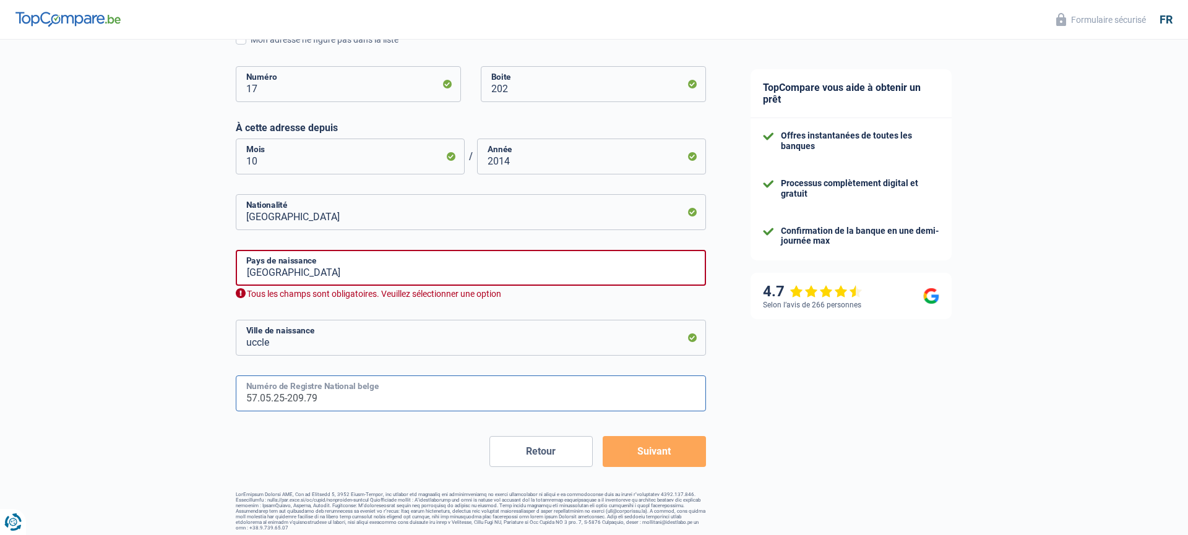
type input "57.05.25-209.79"
click at [655, 450] on button "Suivant" at bounding box center [653, 451] width 103 height 31
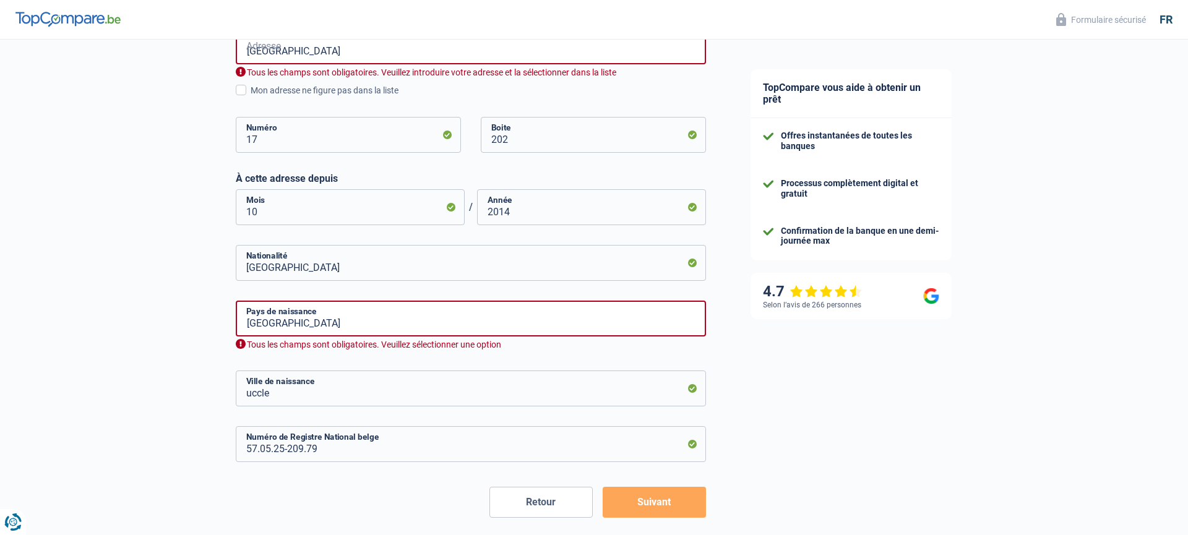
scroll to position [396, 0]
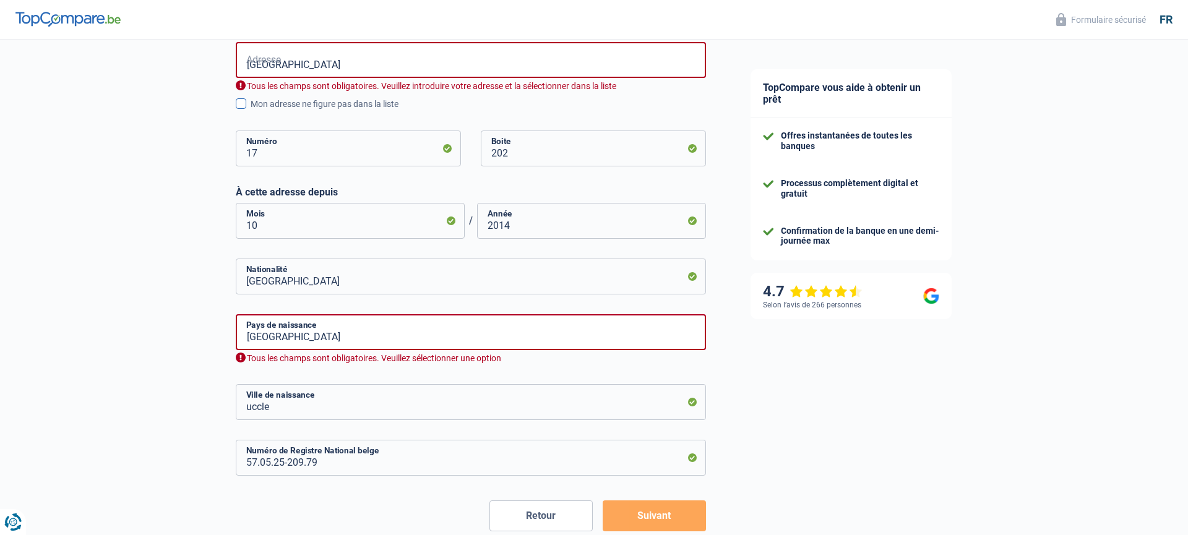
click at [243, 100] on span at bounding box center [241, 103] width 11 height 11
click at [251, 111] on input "Mon adresse ne figure pas dans la liste" at bounding box center [251, 111] width 0 height 0
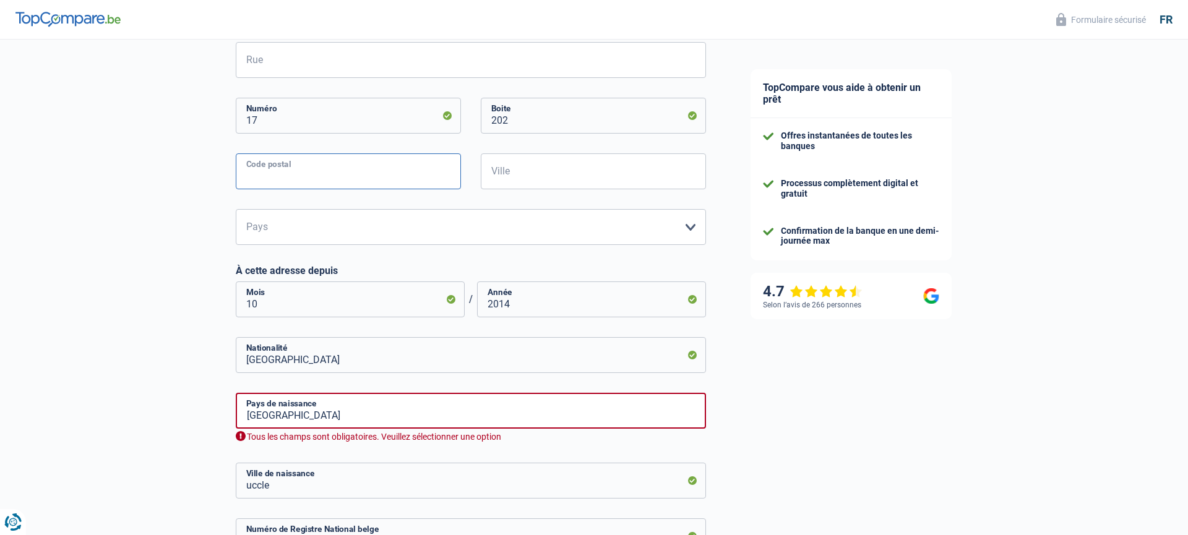
click at [272, 169] on input "Code postal" at bounding box center [348, 171] width 225 height 36
type input "4300"
type input "rue des fabriques 17/202, 17, 17, 17"
type input "WAREMME"
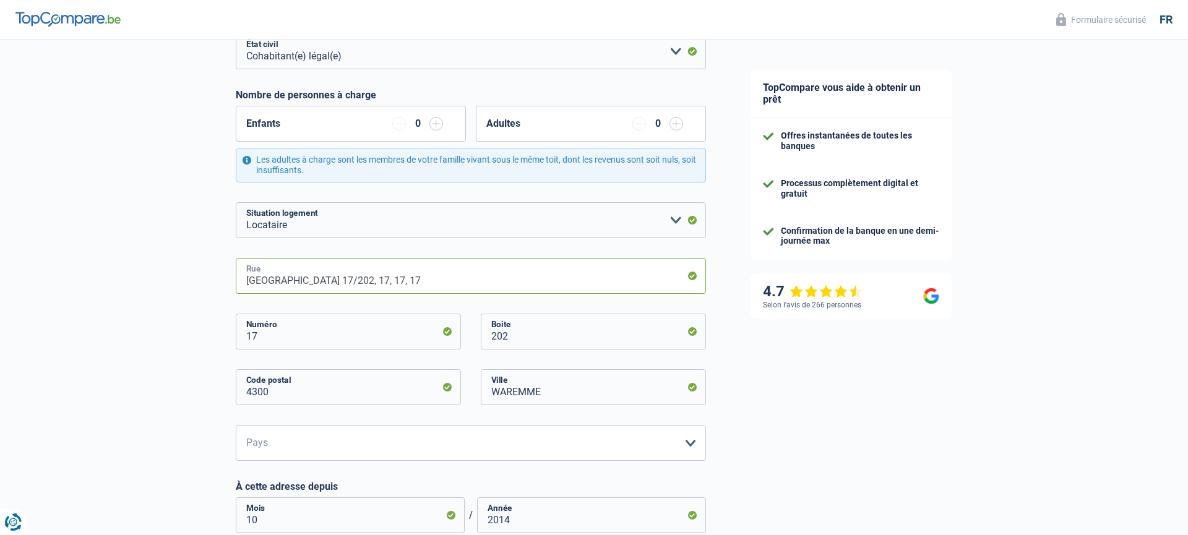
scroll to position [182, 0]
click at [420, 281] on input "rue des fabriques 17/202, 17, 17, 17" at bounding box center [471, 275] width 470 height 36
type input "rue des fabriques"
click at [99, 300] on div "Chance de réussite de votre simulation est de 60% 1 2 3 4 5 Rajoutez +20% en co…" at bounding box center [364, 373] width 728 height 1040
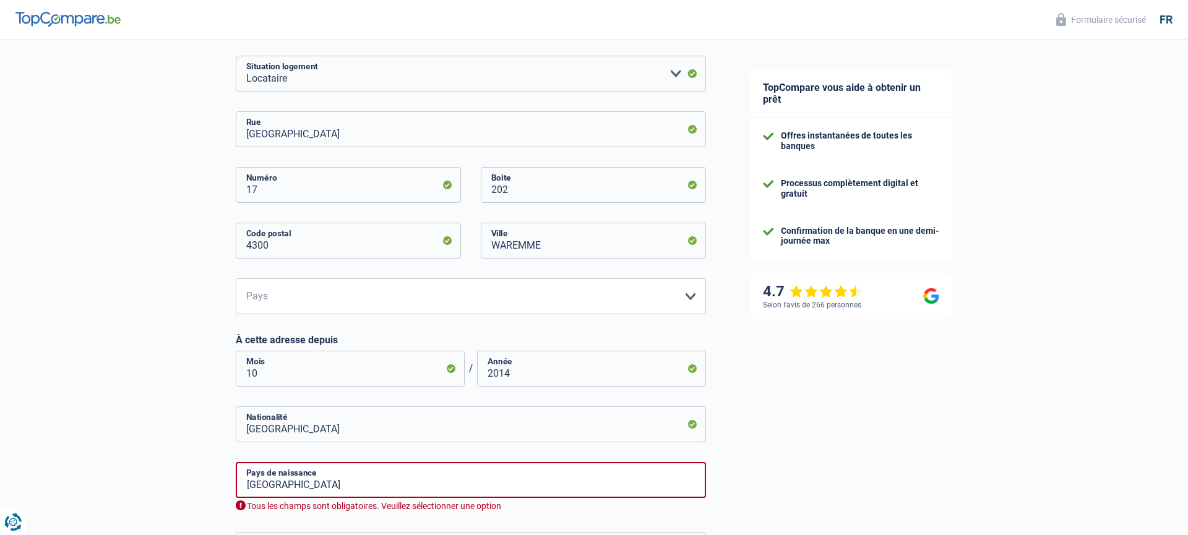
scroll to position [328, 0]
click at [263, 294] on select "Belgique Luxembourg Veuillez sélectionner une option" at bounding box center [471, 296] width 470 height 36
select select "BE"
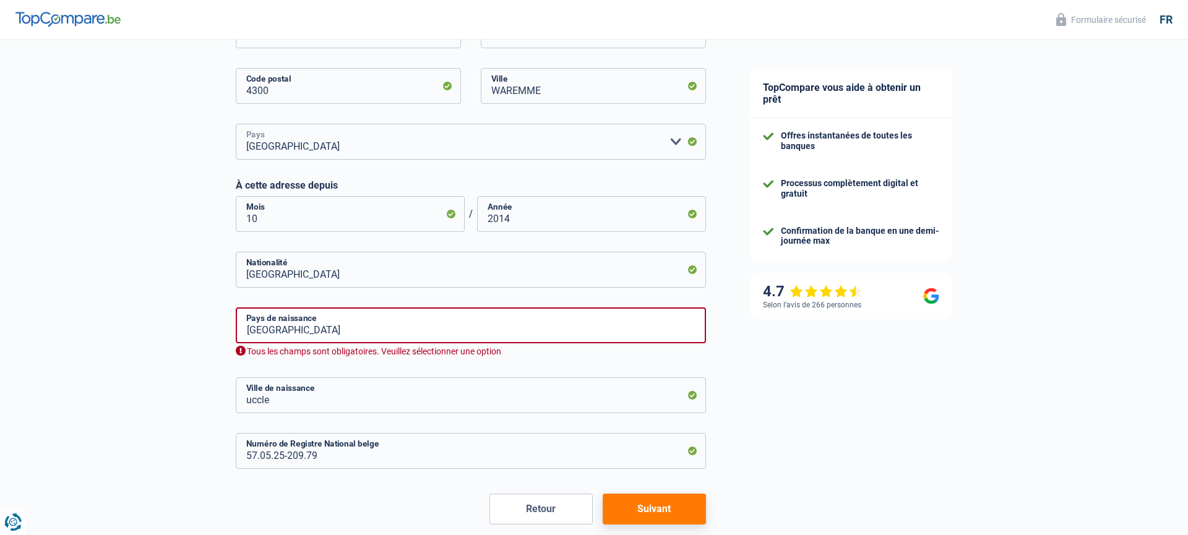
scroll to position [539, 0]
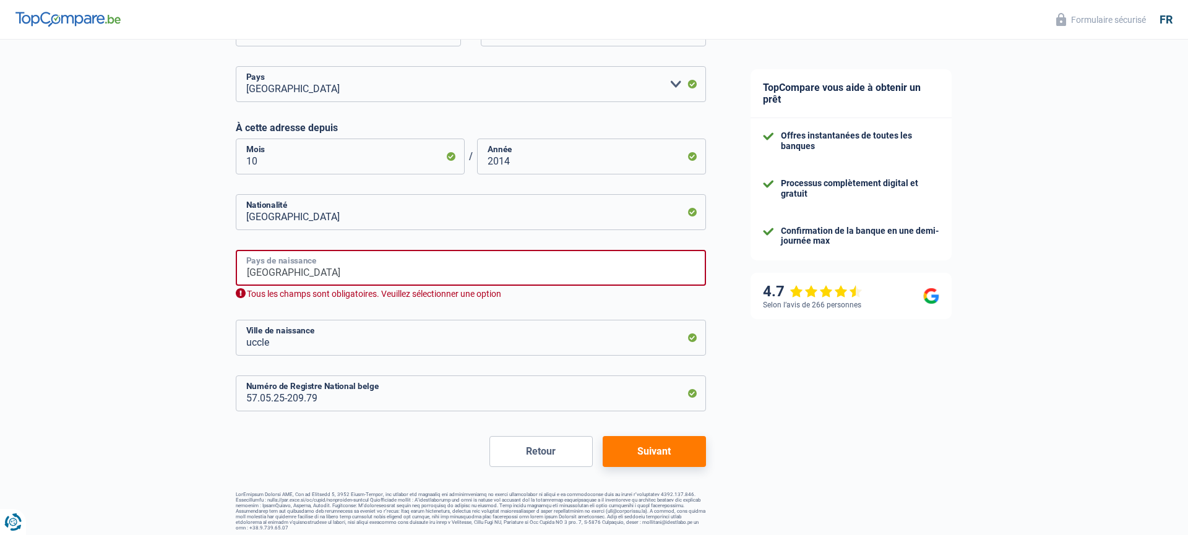
click at [319, 257] on input "Belgique" at bounding box center [471, 268] width 470 height 36
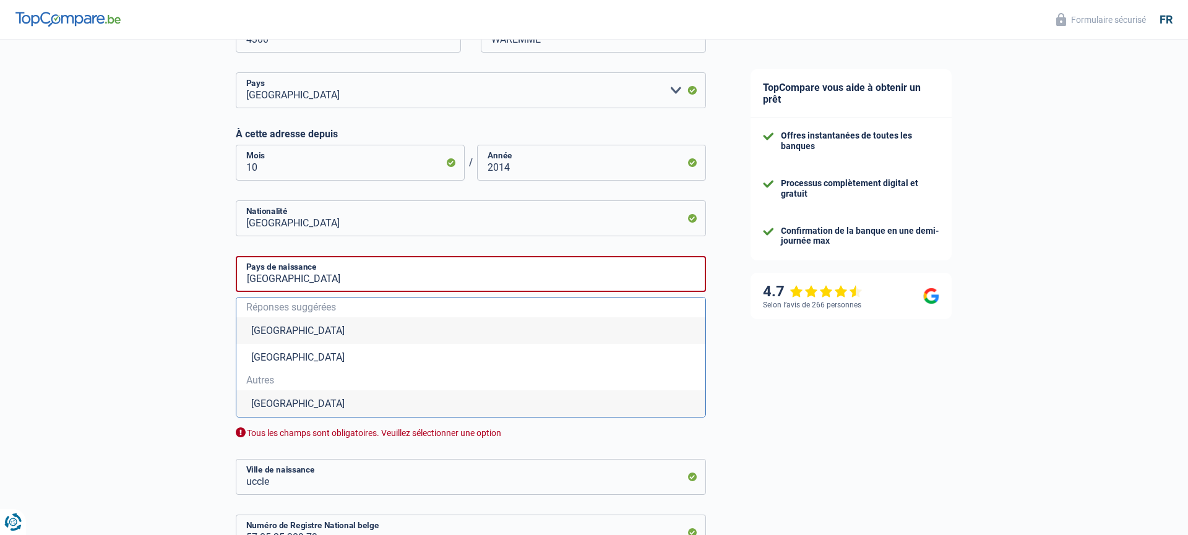
click at [272, 329] on li "Belgique" at bounding box center [470, 330] width 469 height 27
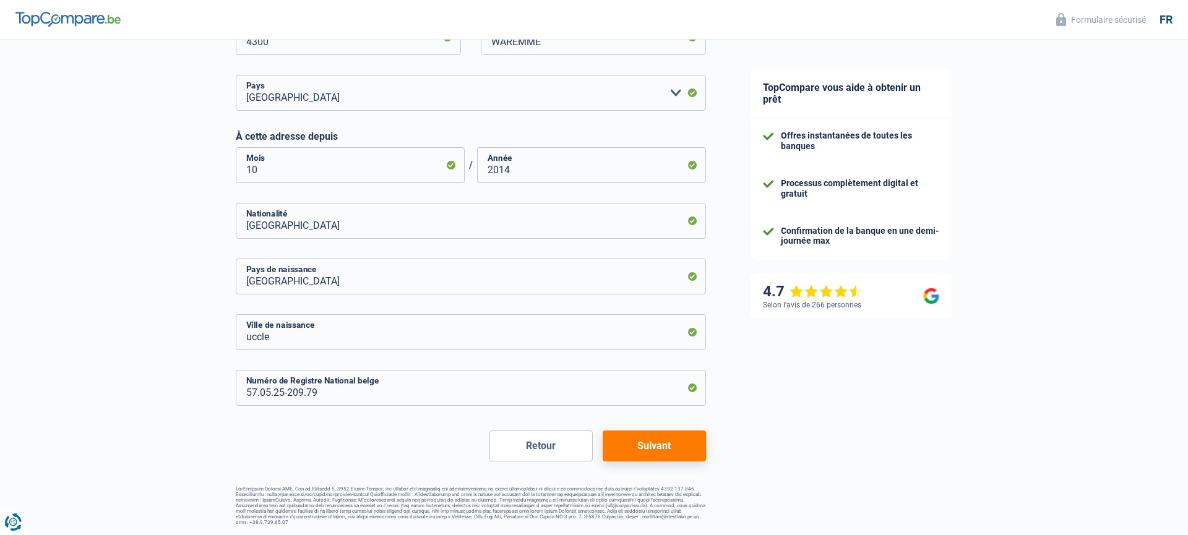
scroll to position [525, 0]
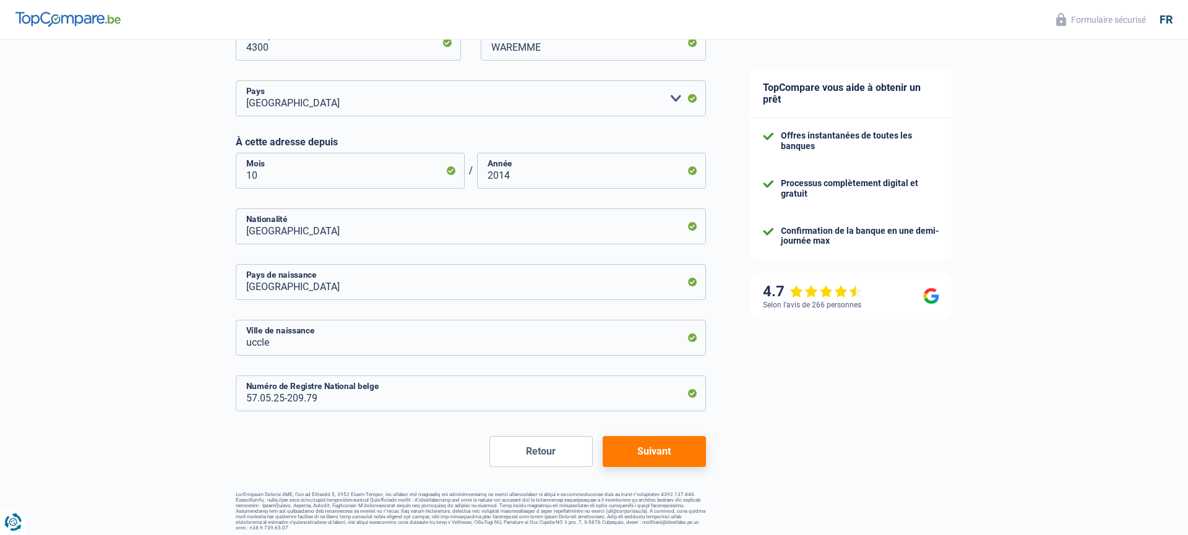
click at [652, 447] on button "Suivant" at bounding box center [653, 451] width 103 height 31
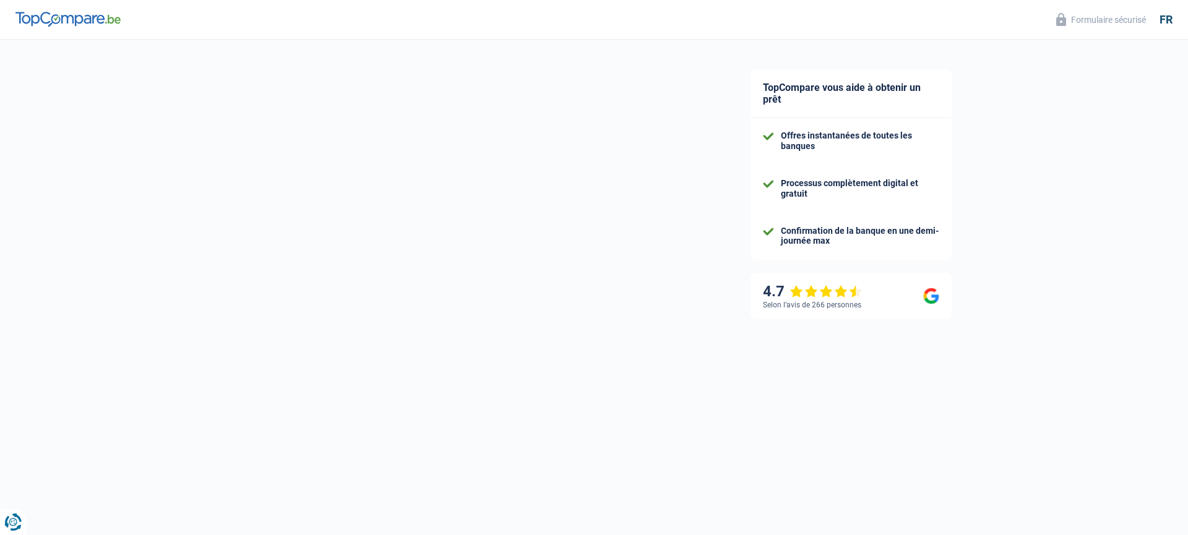
select select "pension"
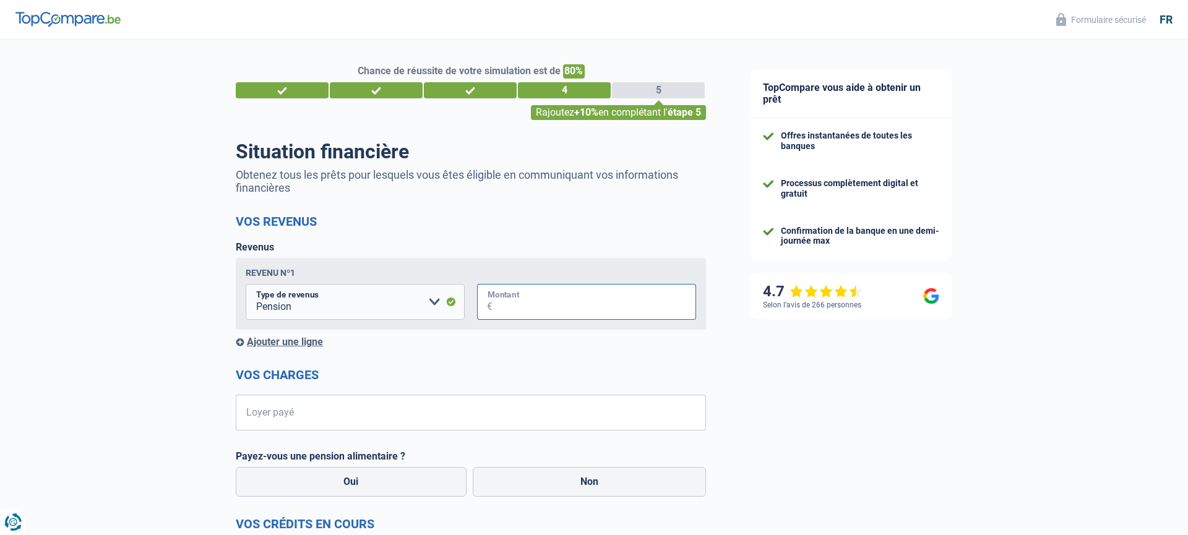
click at [533, 305] on input "Montant" at bounding box center [593, 302] width 203 height 36
type input "1.600"
click at [318, 412] on input "Loyer payé" at bounding box center [478, 413] width 455 height 36
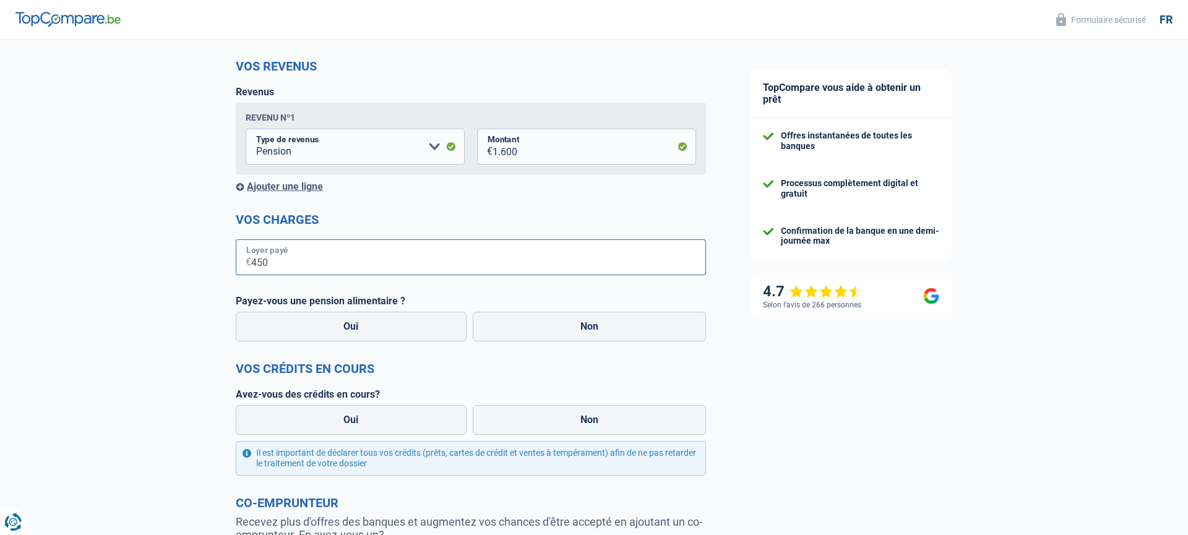
scroll to position [158, 0]
type input "450"
click at [585, 324] on label "Non" at bounding box center [590, 324] width 234 height 30
click at [585, 324] on input "Non" at bounding box center [590, 324] width 234 height 30
radio input "true"
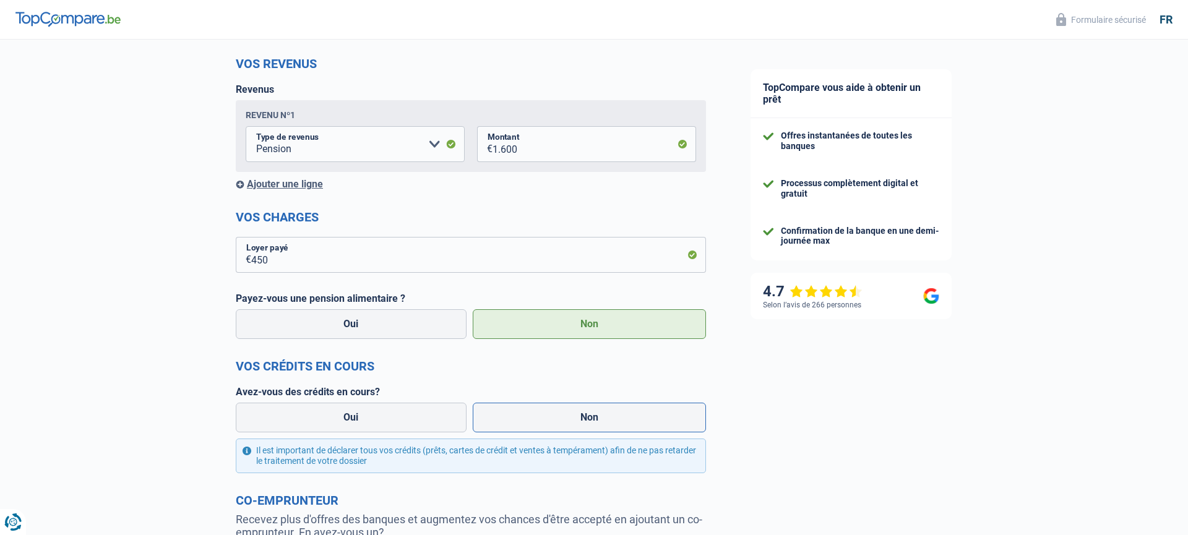
click at [586, 415] on label "Non" at bounding box center [590, 418] width 234 height 30
click at [586, 415] on input "Non" at bounding box center [590, 418] width 234 height 30
radio input "true"
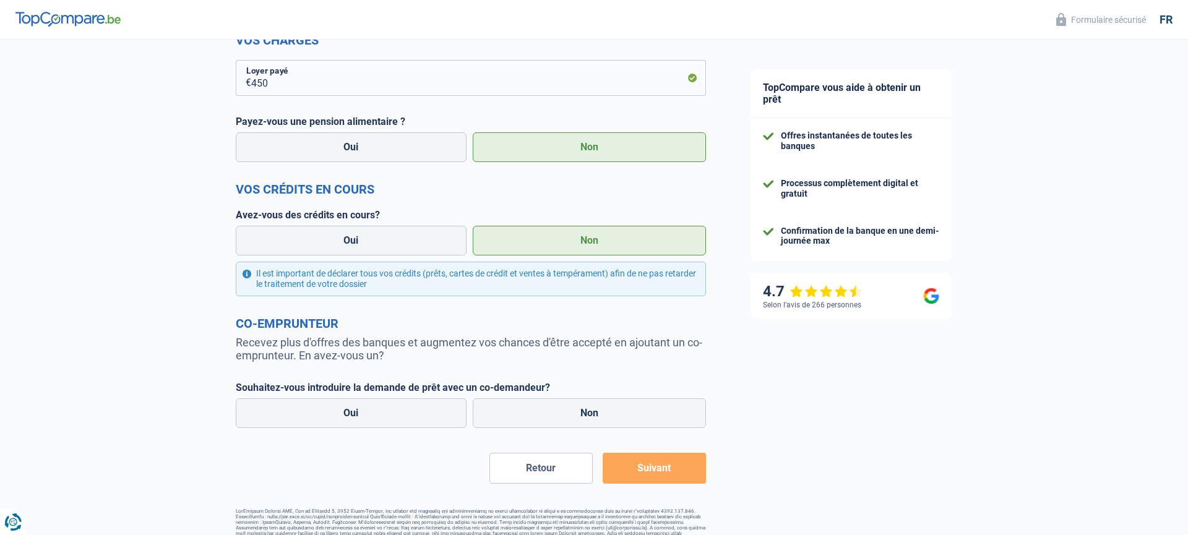
scroll to position [351, 0]
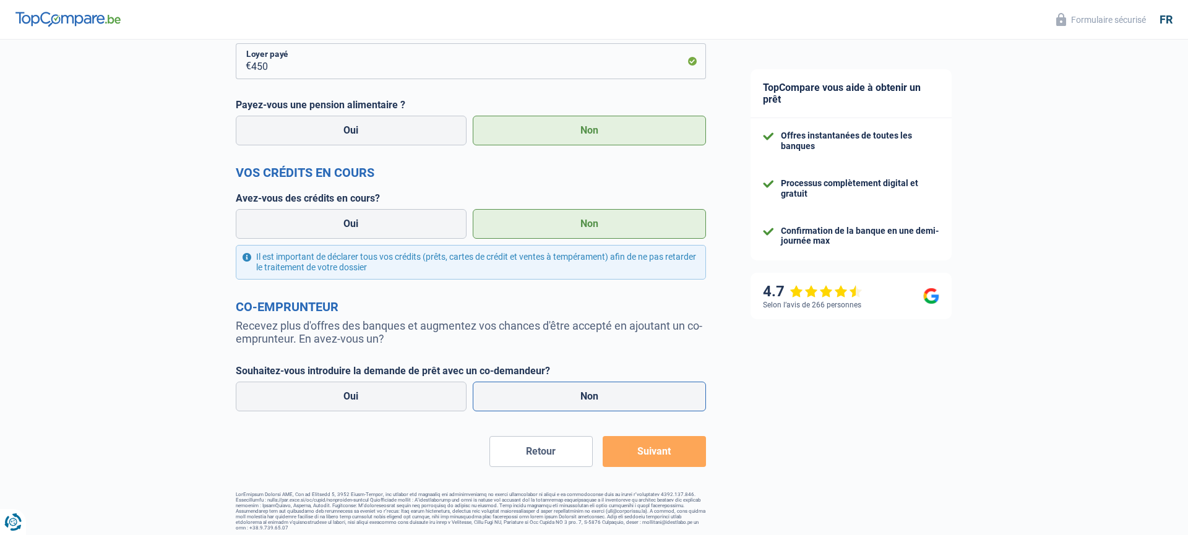
click at [582, 393] on label "Non" at bounding box center [590, 397] width 234 height 30
click at [582, 393] on input "Non" at bounding box center [590, 397] width 234 height 30
radio input "true"
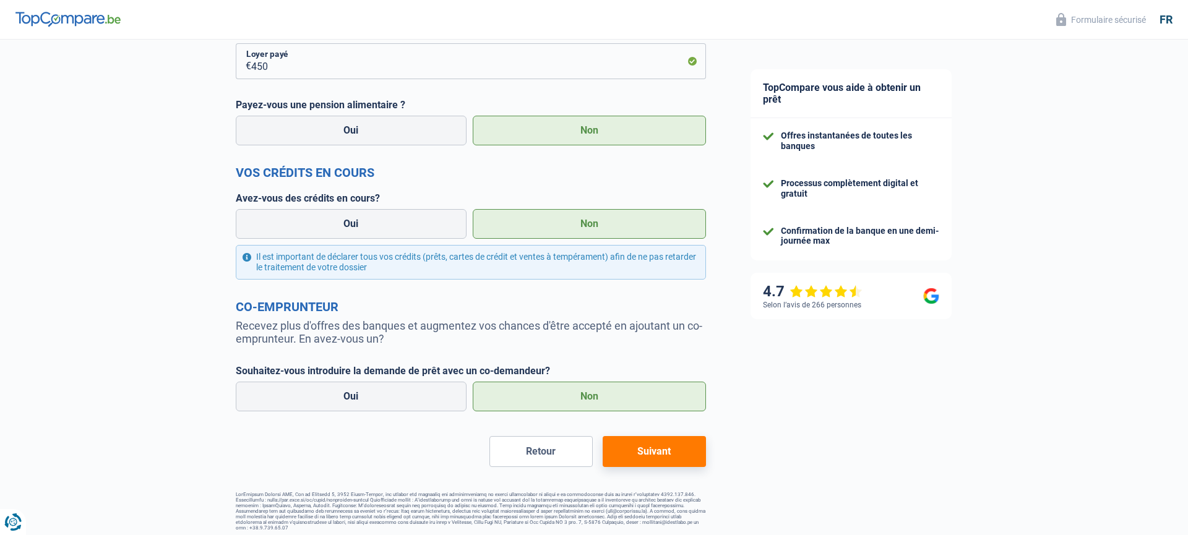
click at [654, 448] on button "Suivant" at bounding box center [653, 451] width 103 height 31
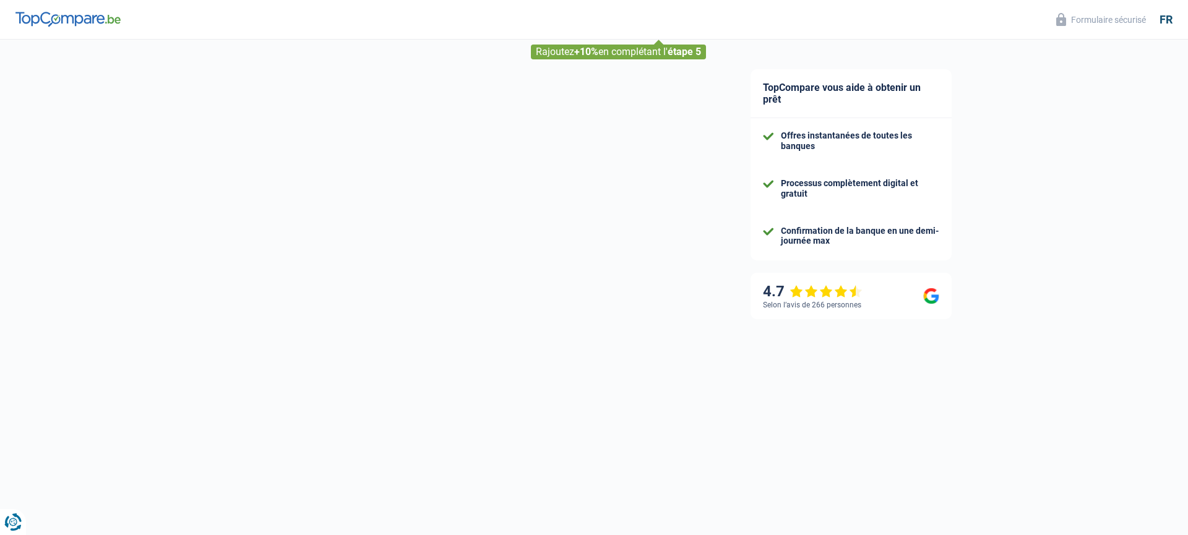
select select "36"
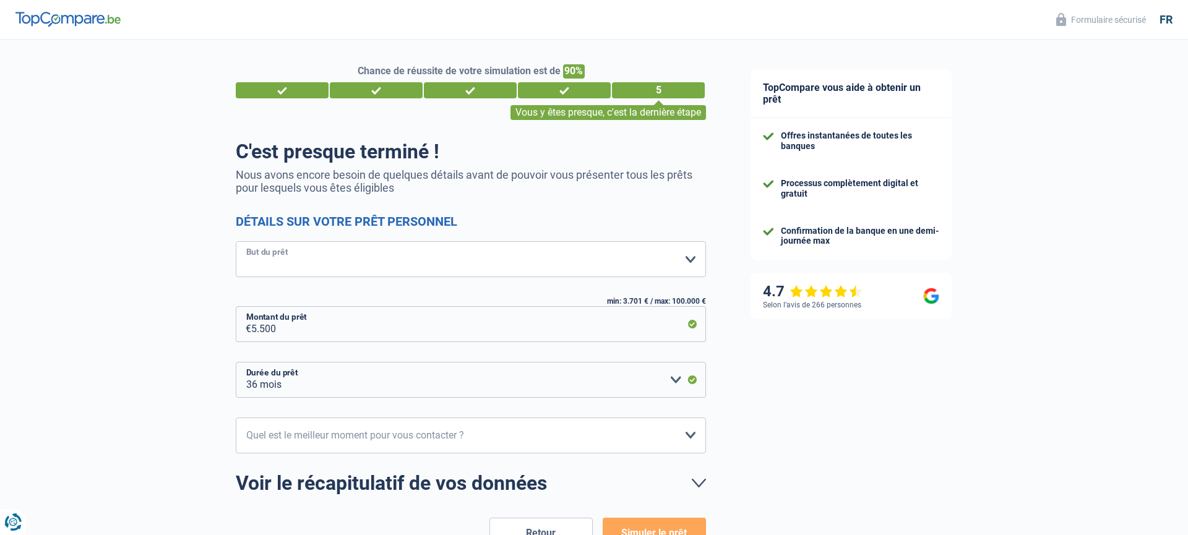
click at [317, 257] on select "Confort maison: meubles, textile, peinture, électroménager, outillage non-profe…" at bounding box center [471, 259] width 470 height 36
select select "household"
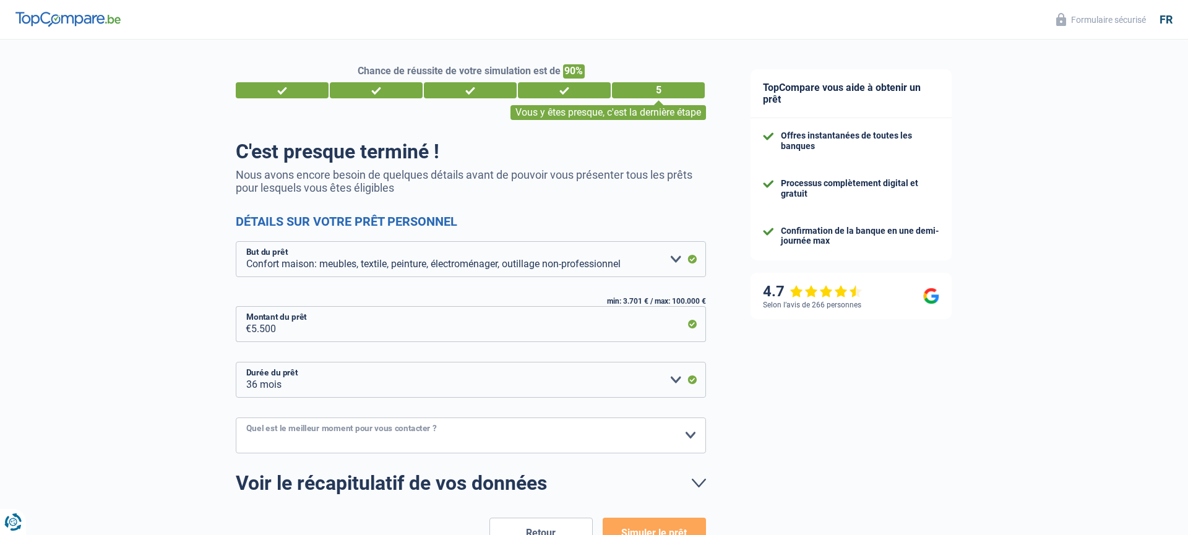
click at [690, 435] on select "10h-12h 12h-14h 14h-16h 16h-18h Veuillez sélectionner une option" at bounding box center [471, 436] width 470 height 36
select select "14-16"
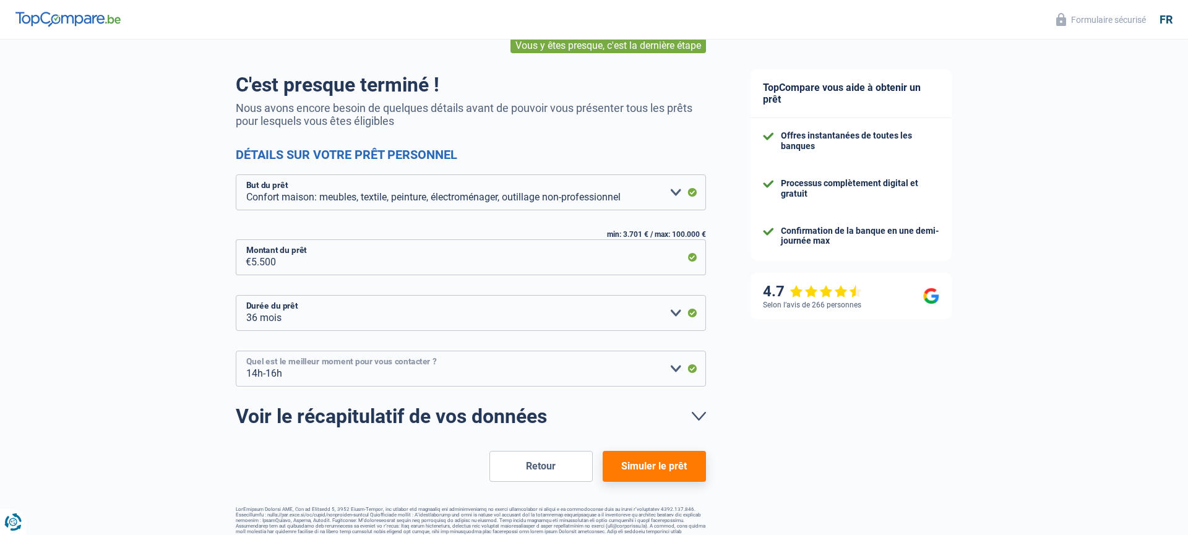
scroll to position [82, 0]
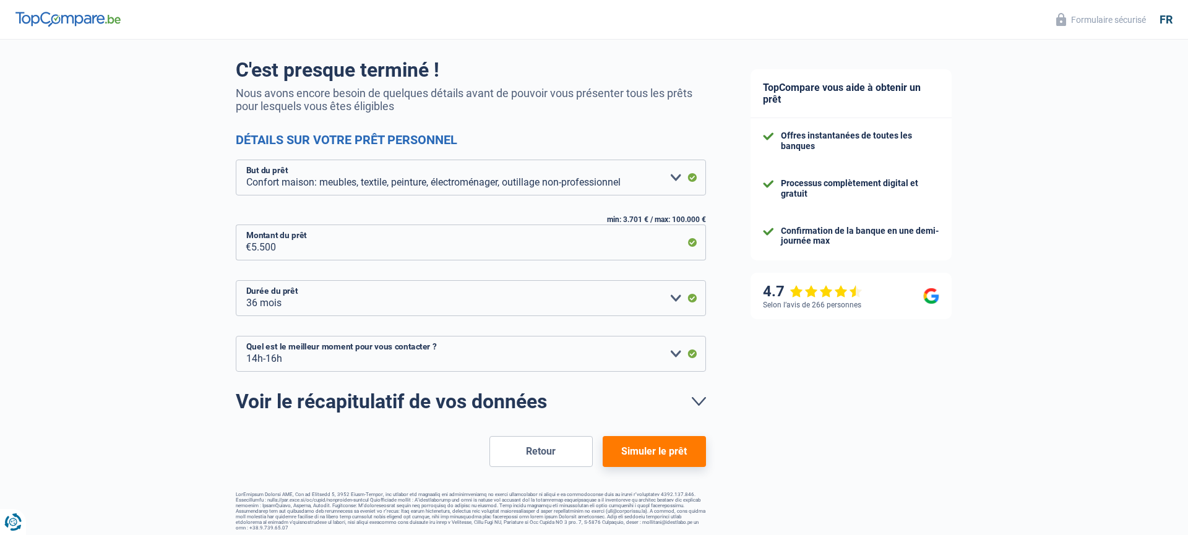
click at [651, 448] on button "Simuler le prêt" at bounding box center [653, 451] width 103 height 31
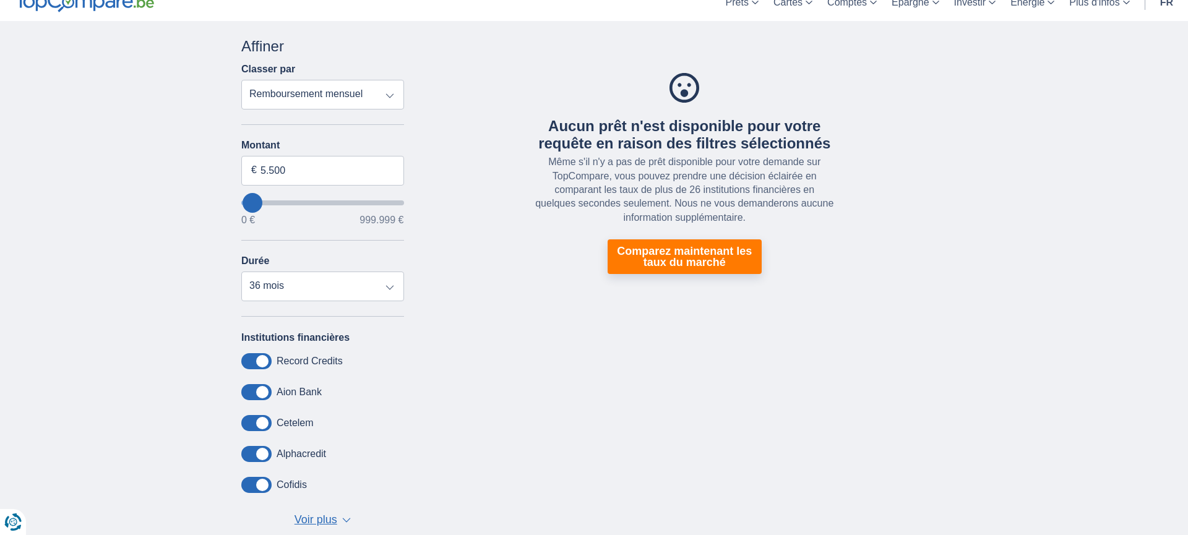
scroll to position [55, 0]
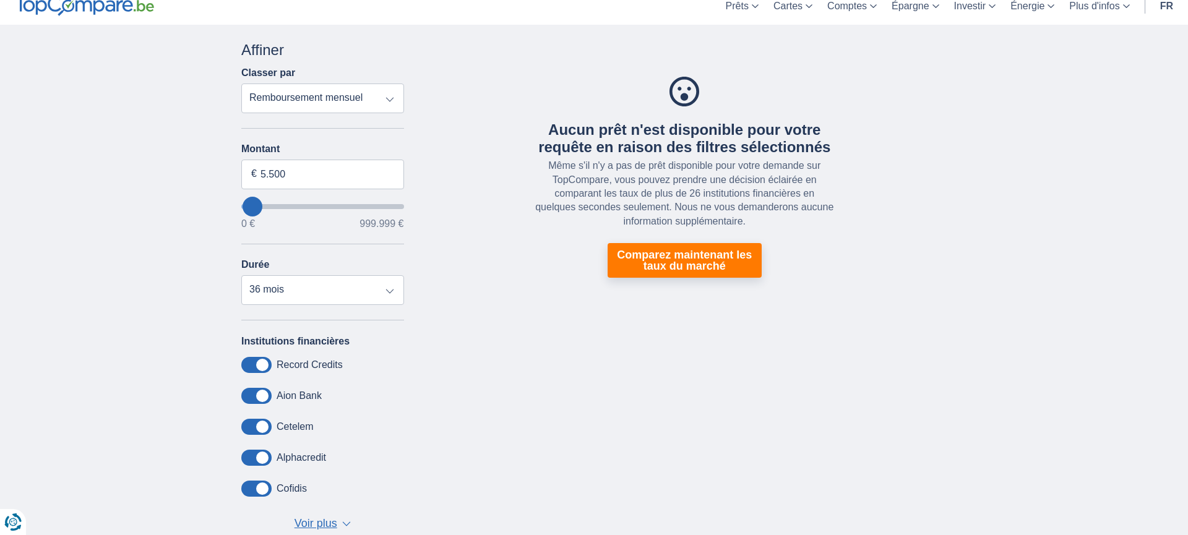
type input "9.000"
type input "9000"
select select "48"
type input "0"
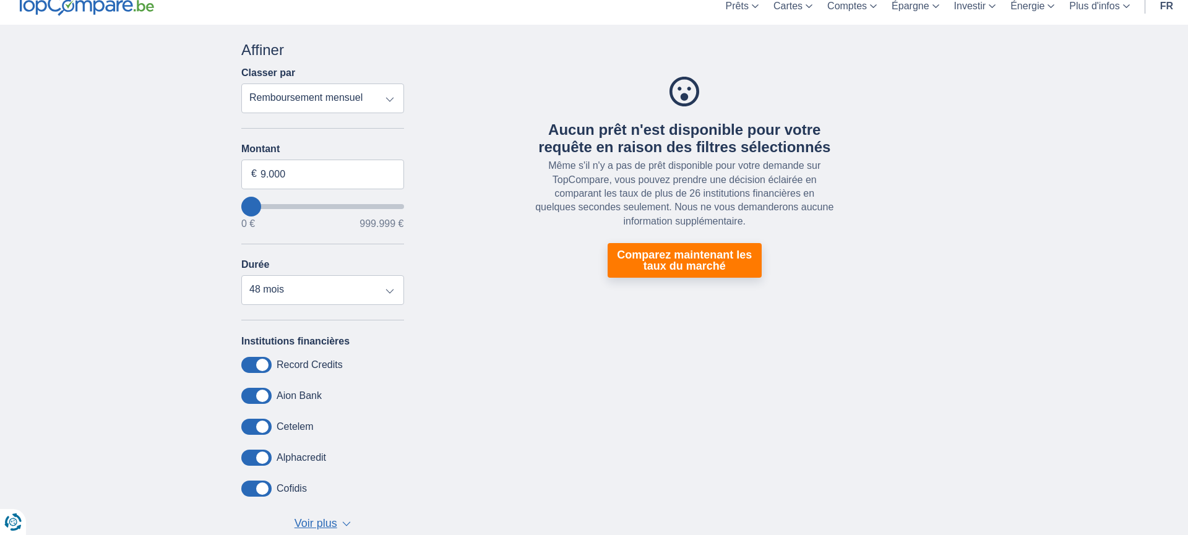
select select "12"
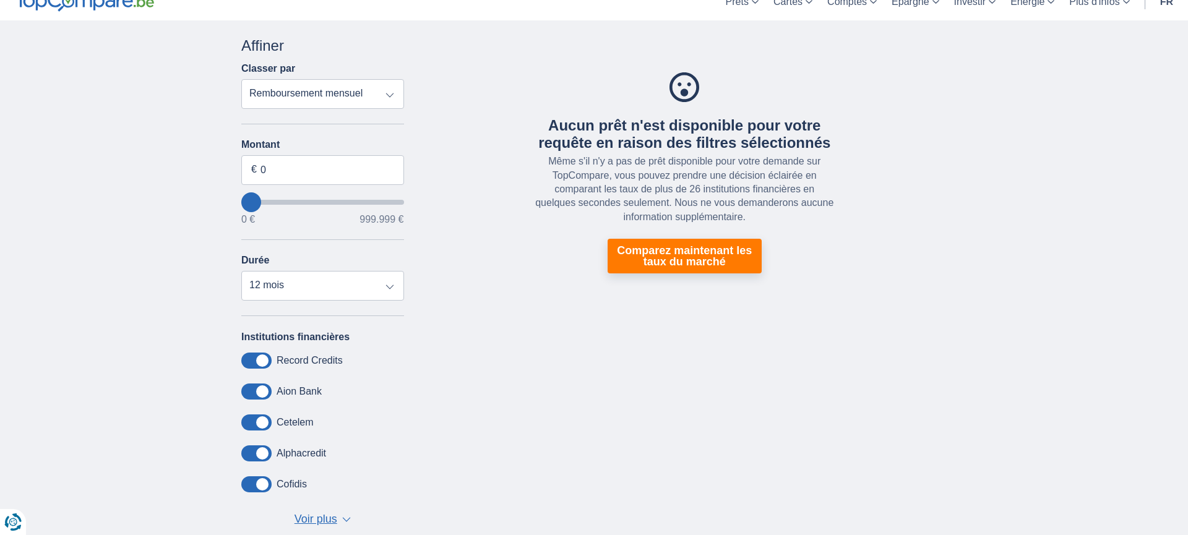
type input "80.000"
type input "80000"
click at [262, 200] on input "wantToBorrow" at bounding box center [322, 202] width 163 height 5
select select "120"
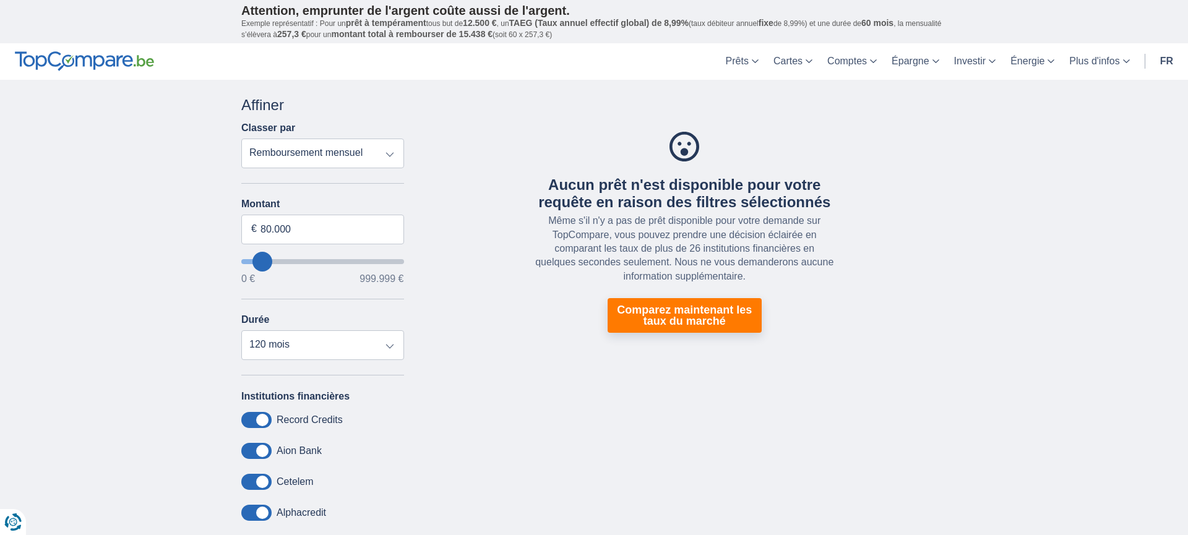
type input "0"
select select "12"
type input "0"
click at [247, 261] on input "wantToBorrow" at bounding box center [322, 261] width 163 height 5
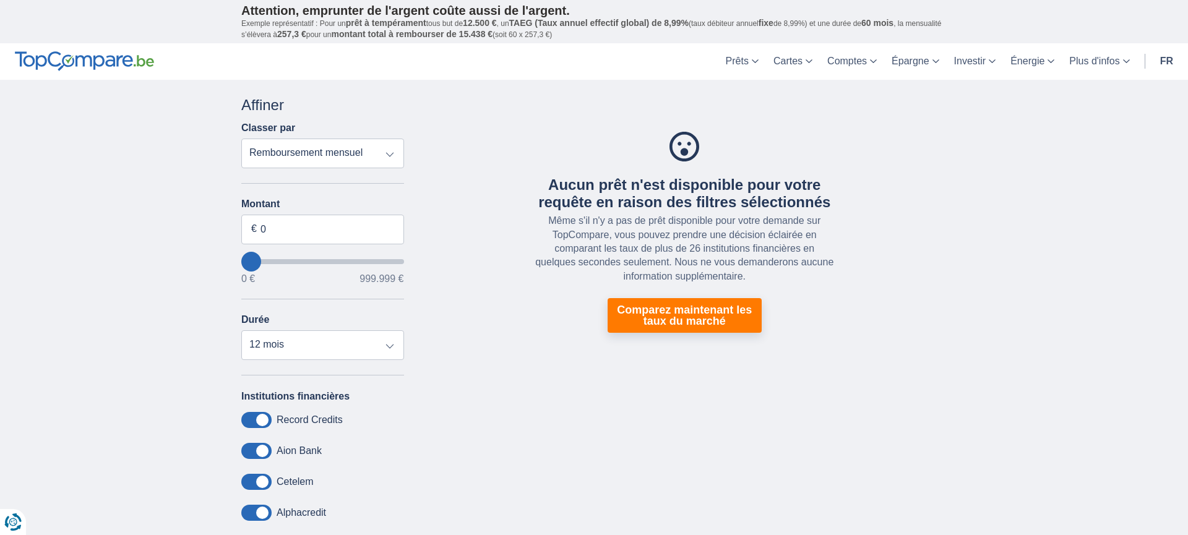
type input "22.000"
type input "22000"
select select "120"
type input "24.000"
type input "24000"
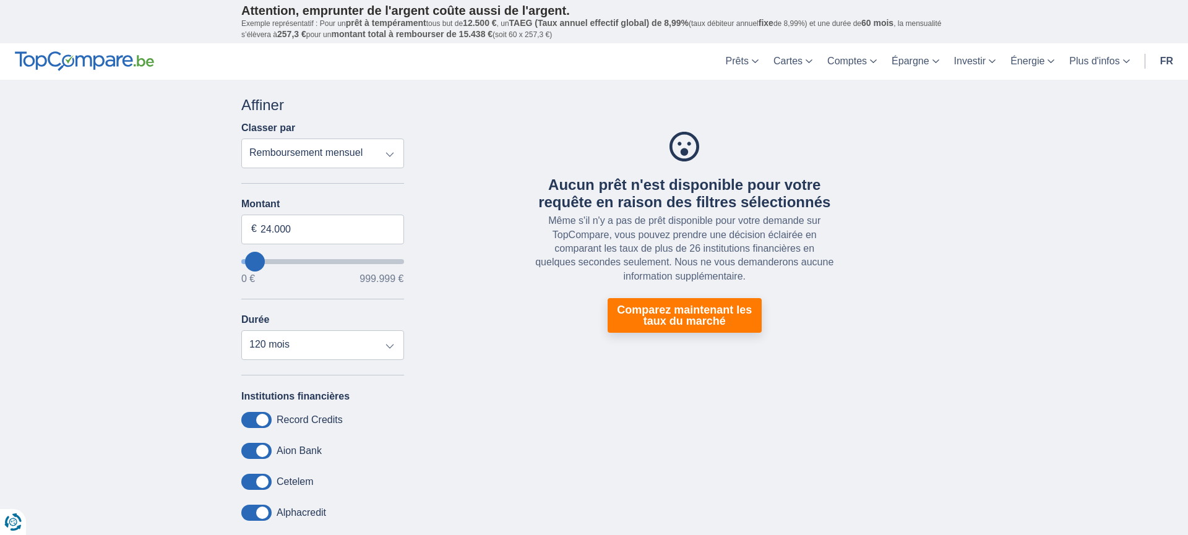
type input "25.000"
type input "25000"
type input "28.000"
type input "28000"
type input "34.000"
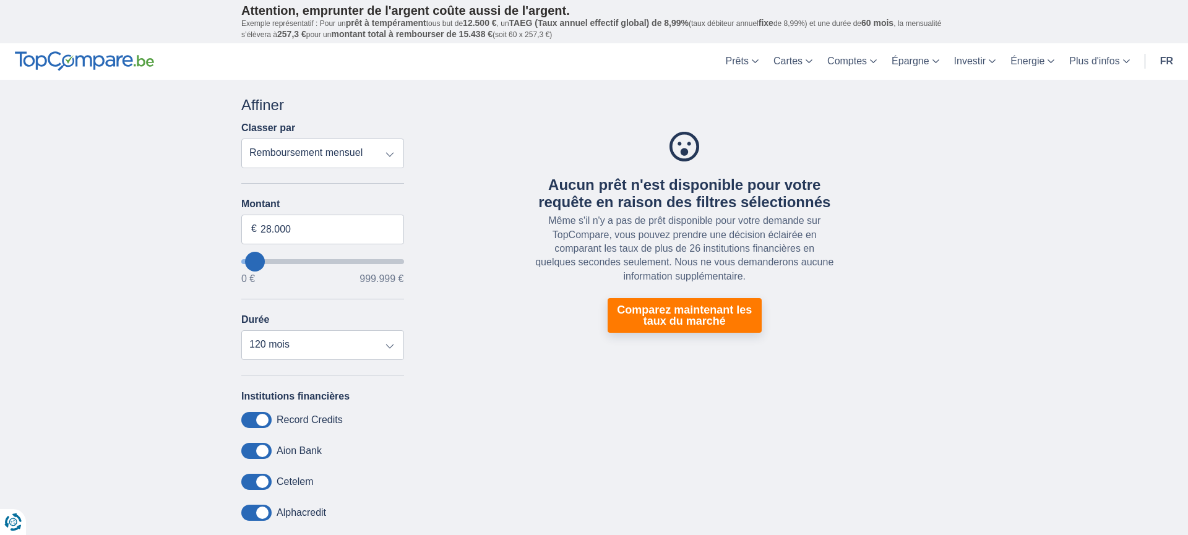
type input "34000"
type input "35.000"
type input "35000"
type input "53.000"
type input "43000"
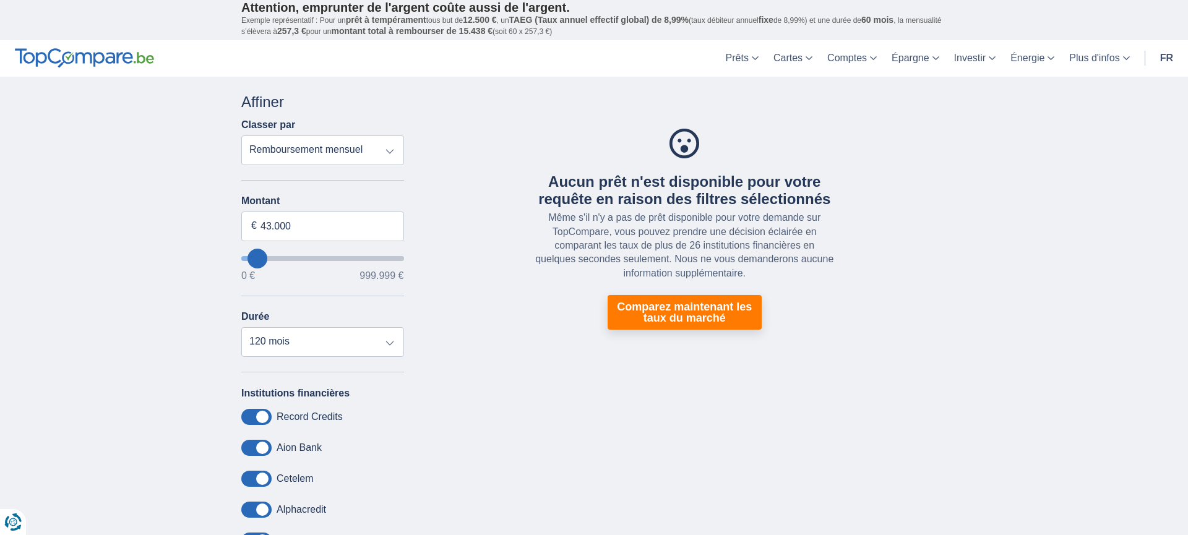
type input "62.000"
type input "62000"
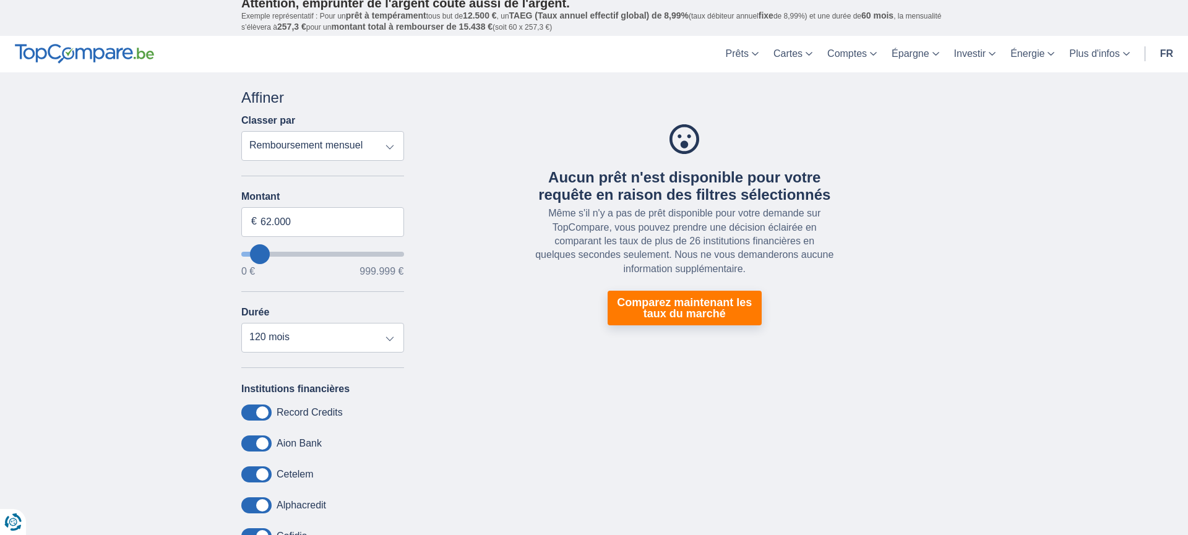
type input "61.000"
type input "61000"
type input "60.000"
type input "52000"
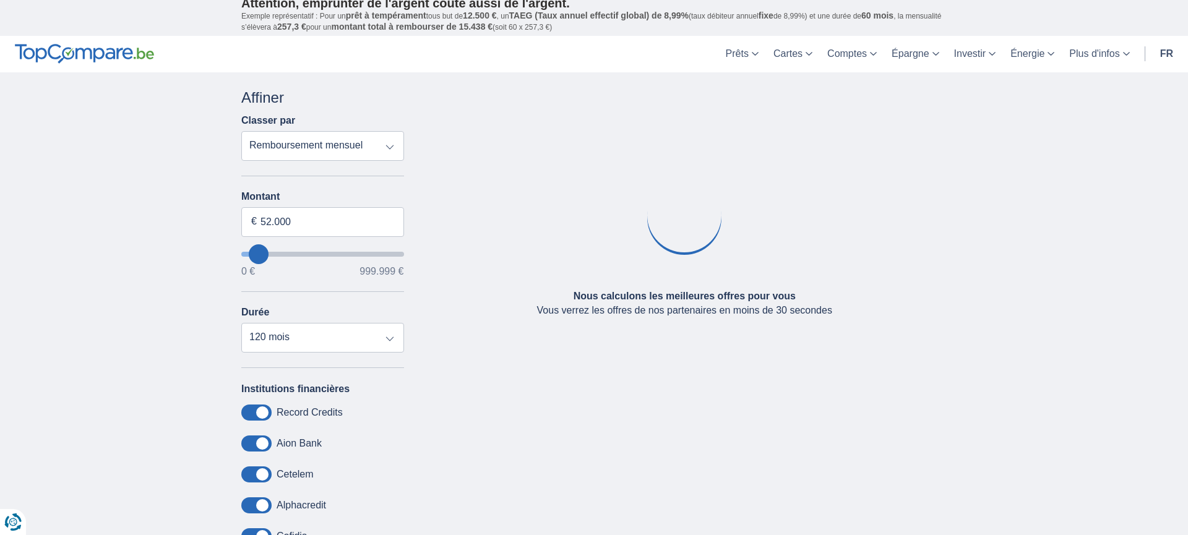
scroll to position [7, 0]
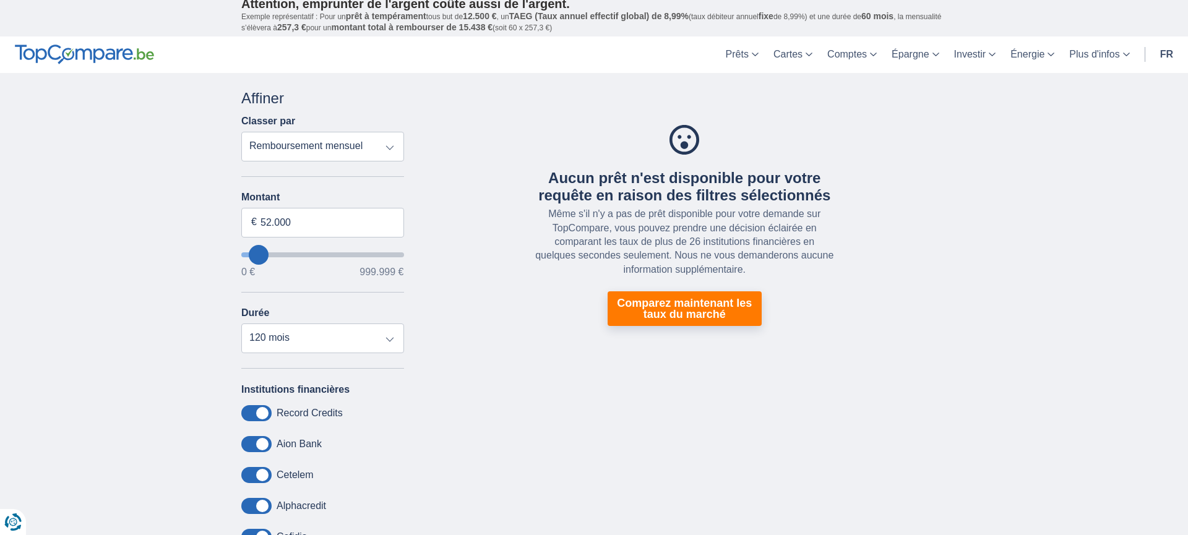
type input "44.000"
type input "44000"
type input "37.000"
type input "26000"
type input "0"
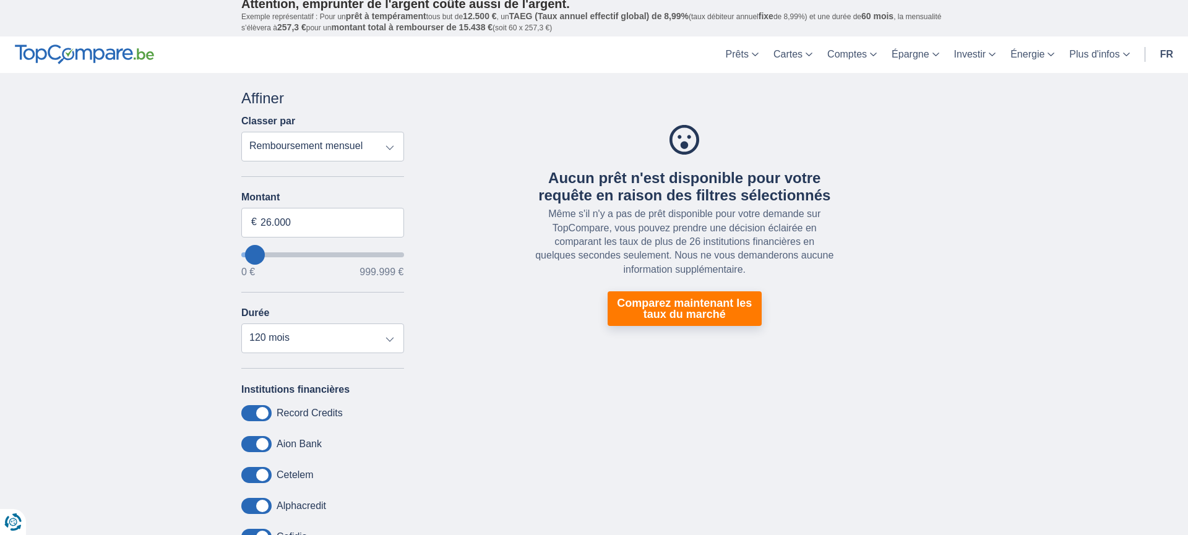
type input "0"
select select "12"
type input "0"
click at [241, 254] on input "wantToBorrow" at bounding box center [322, 254] width 163 height 5
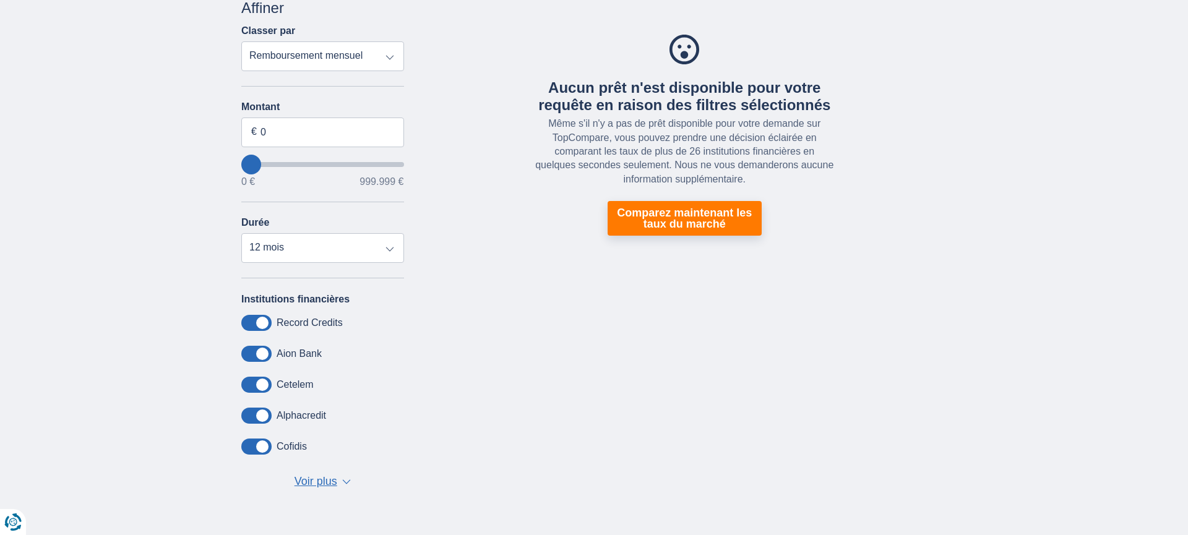
scroll to position [0, 0]
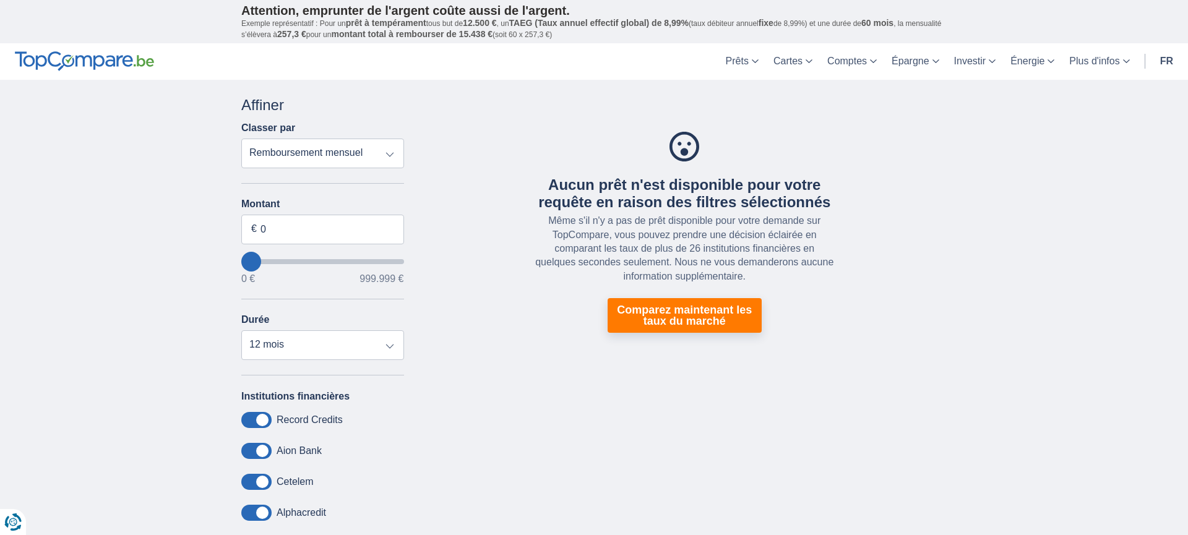
click at [254, 262] on input "wantToBorrow" at bounding box center [322, 261] width 163 height 5
type input "39.000"
type input "39000"
type input "38.000"
type input "37000"
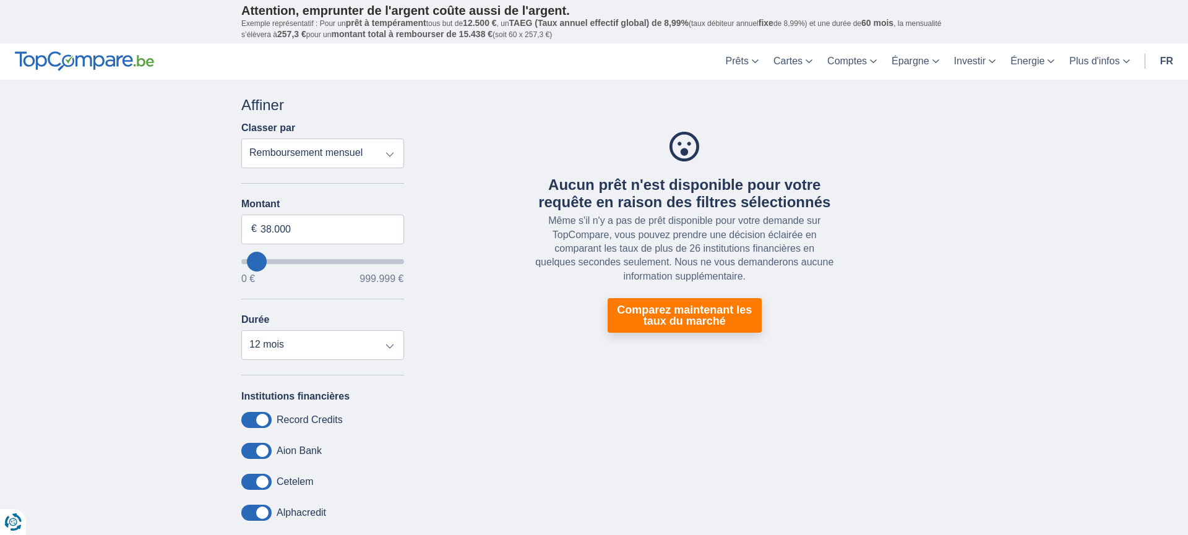
click at [256, 261] on input "wantToBorrow" at bounding box center [322, 261] width 163 height 5
type input "37.000"
select select "120"
type input "6.000"
type input "6000"
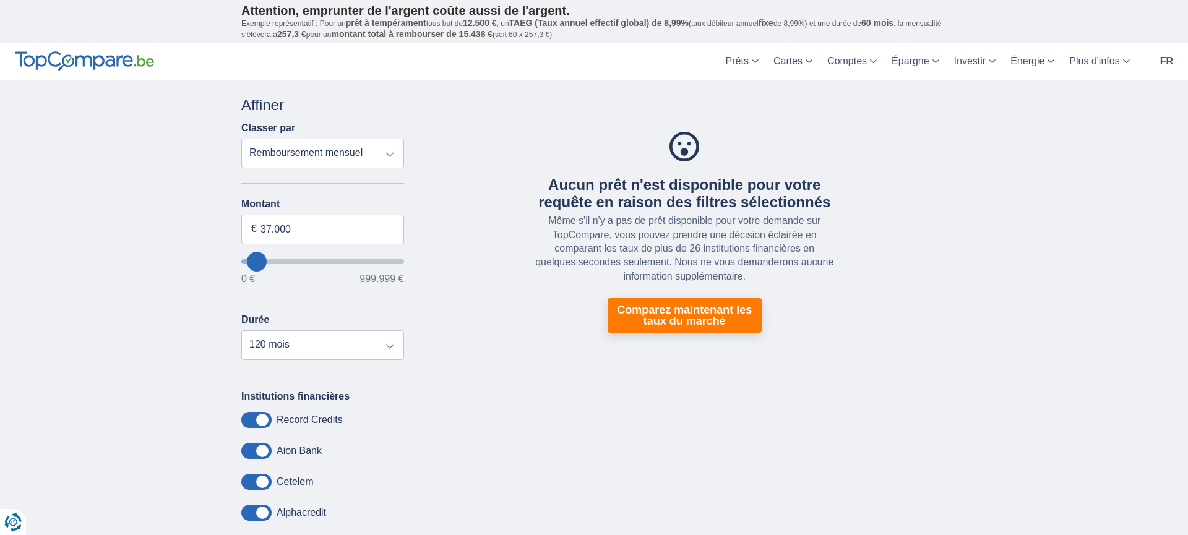
select select "42"
type input "5.000"
type input "5000"
select select "36"
type input "4000"
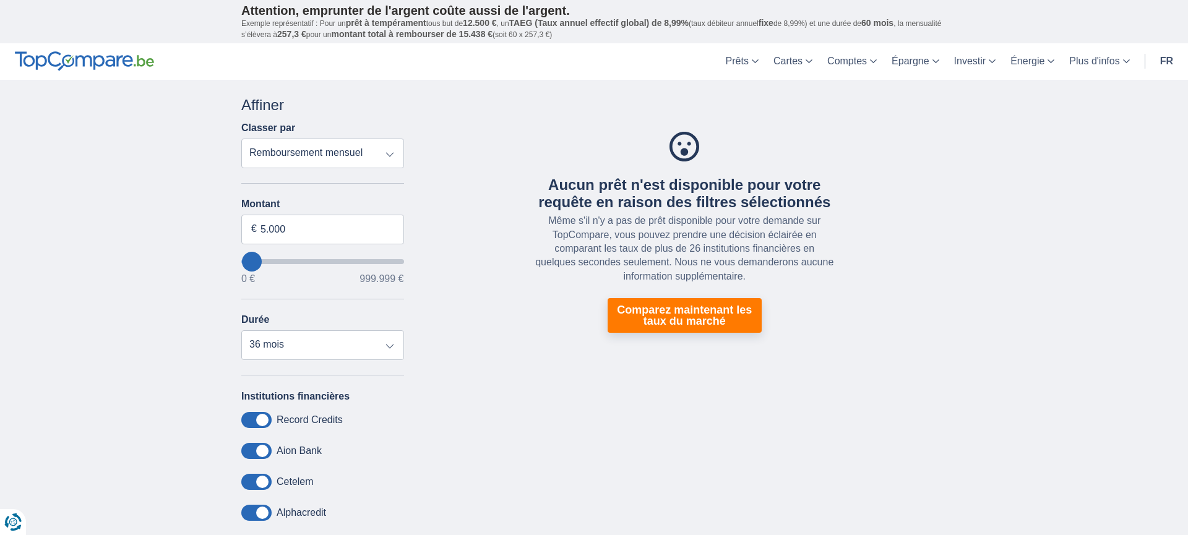
click at [252, 262] on input "wantToBorrow" at bounding box center [322, 261] width 163 height 5
type input "4.000"
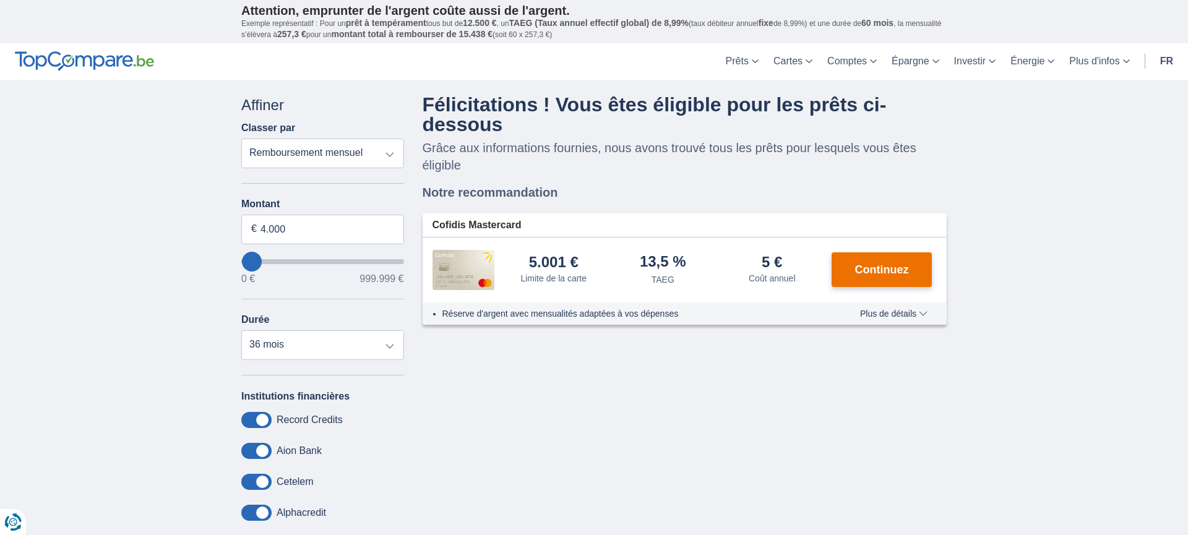
click at [885, 269] on span "Continuez" at bounding box center [882, 269] width 54 height 11
